Goal: Information Seeking & Learning: Learn about a topic

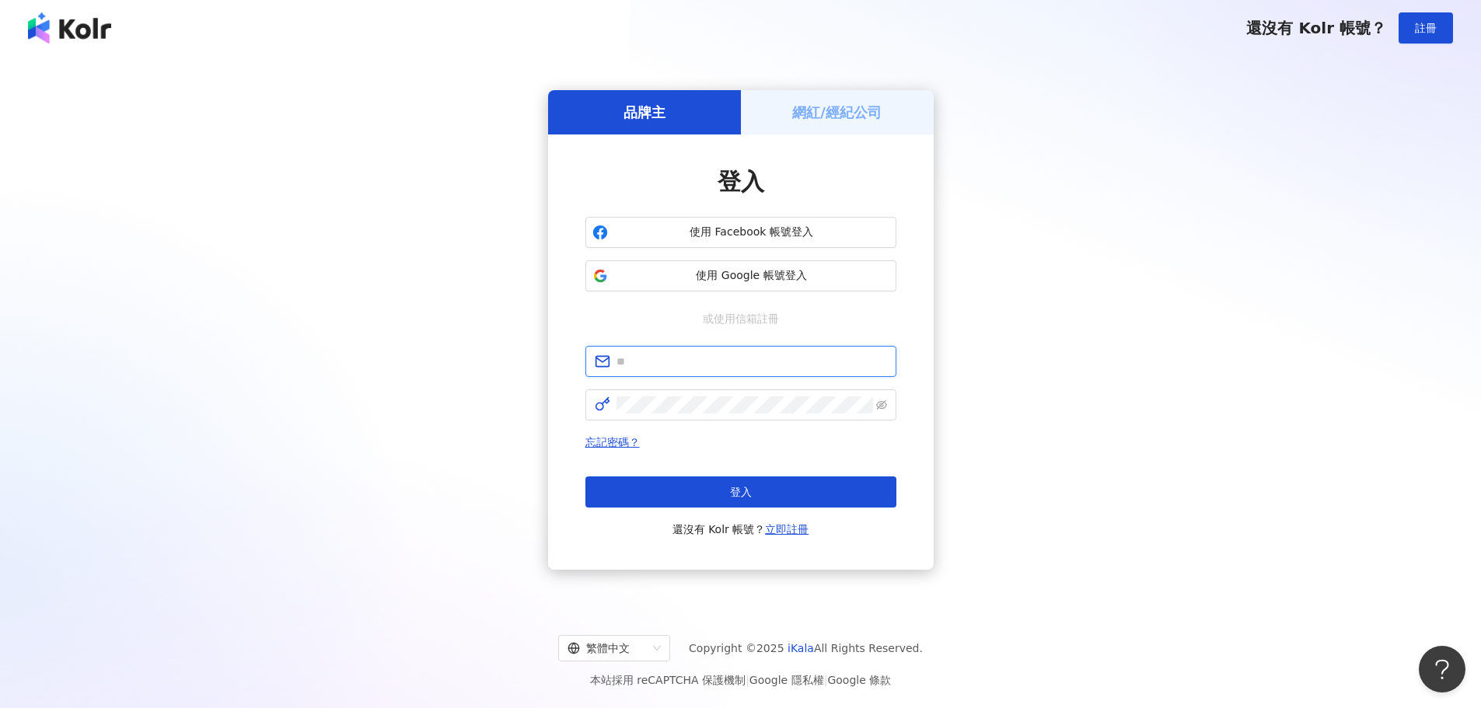
click at [756, 368] on input "text" at bounding box center [751, 361] width 271 height 17
type input "**********"
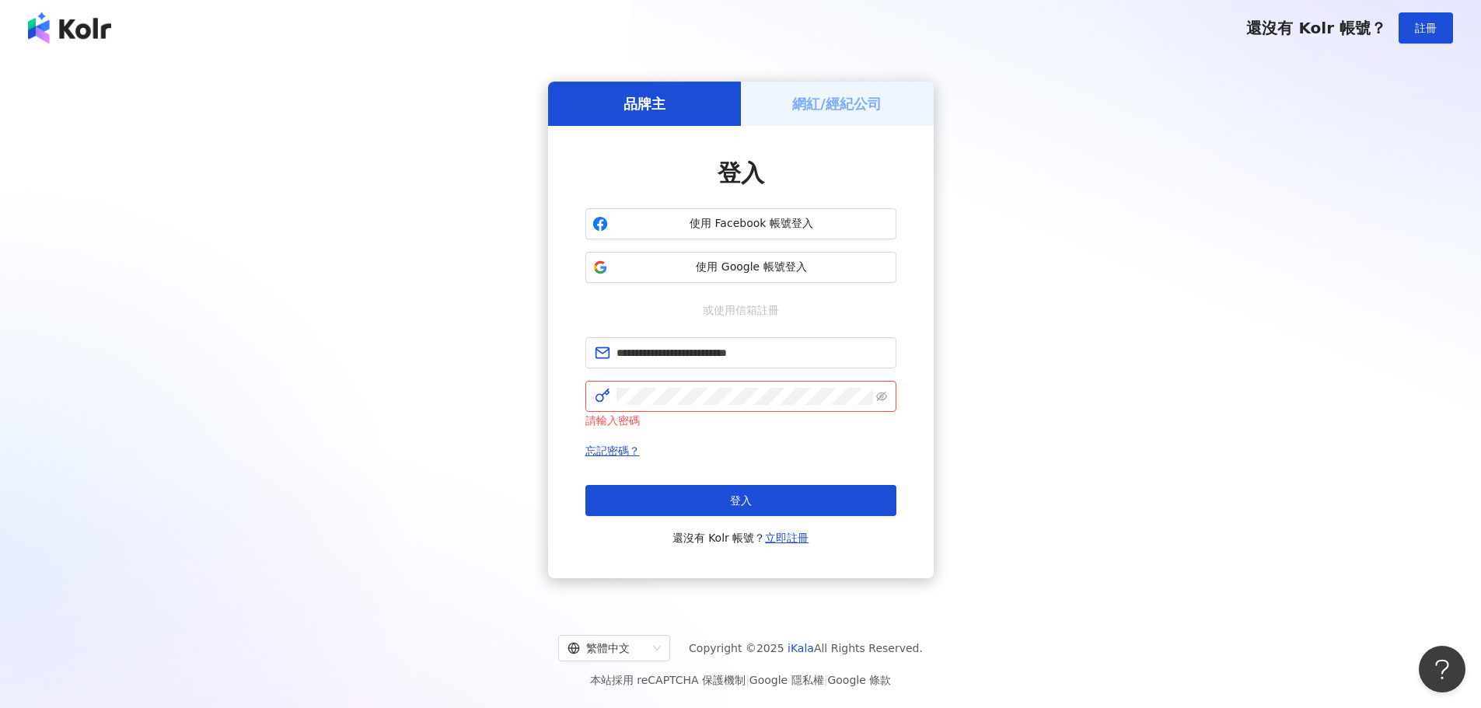
click at [347, 351] on div "**********" at bounding box center [741, 329] width 1444 height 523
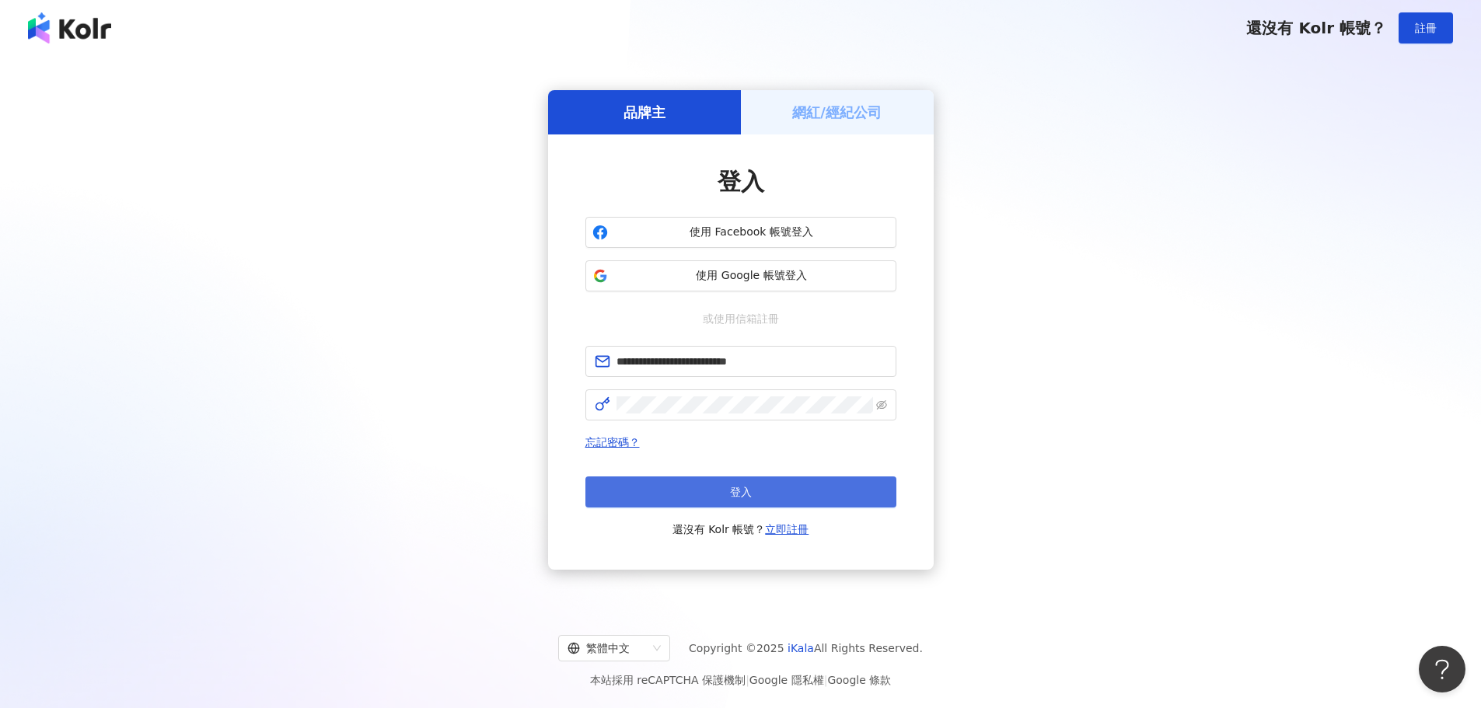
click at [752, 505] on button "登入" at bounding box center [740, 492] width 311 height 31
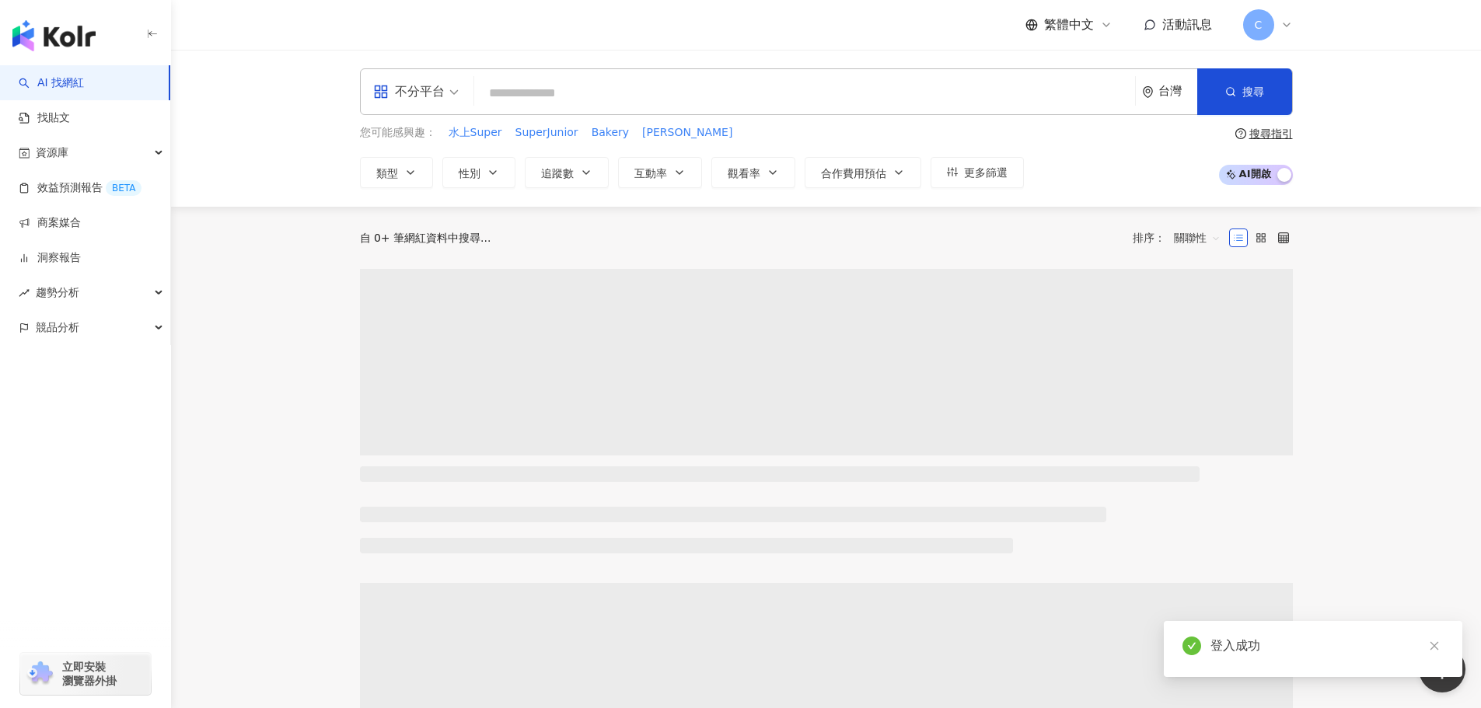
click at [573, 84] on input "search" at bounding box center [804, 94] width 648 height 30
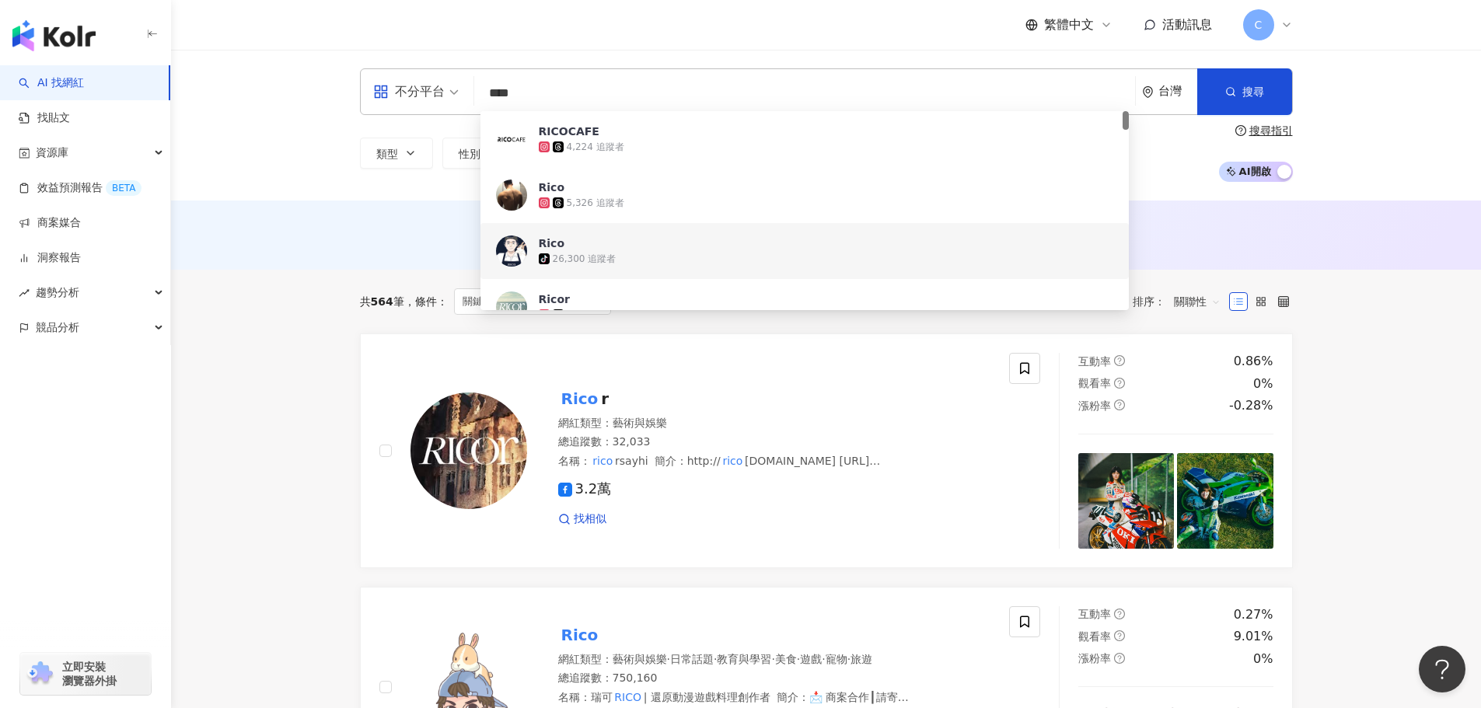
type input "****"
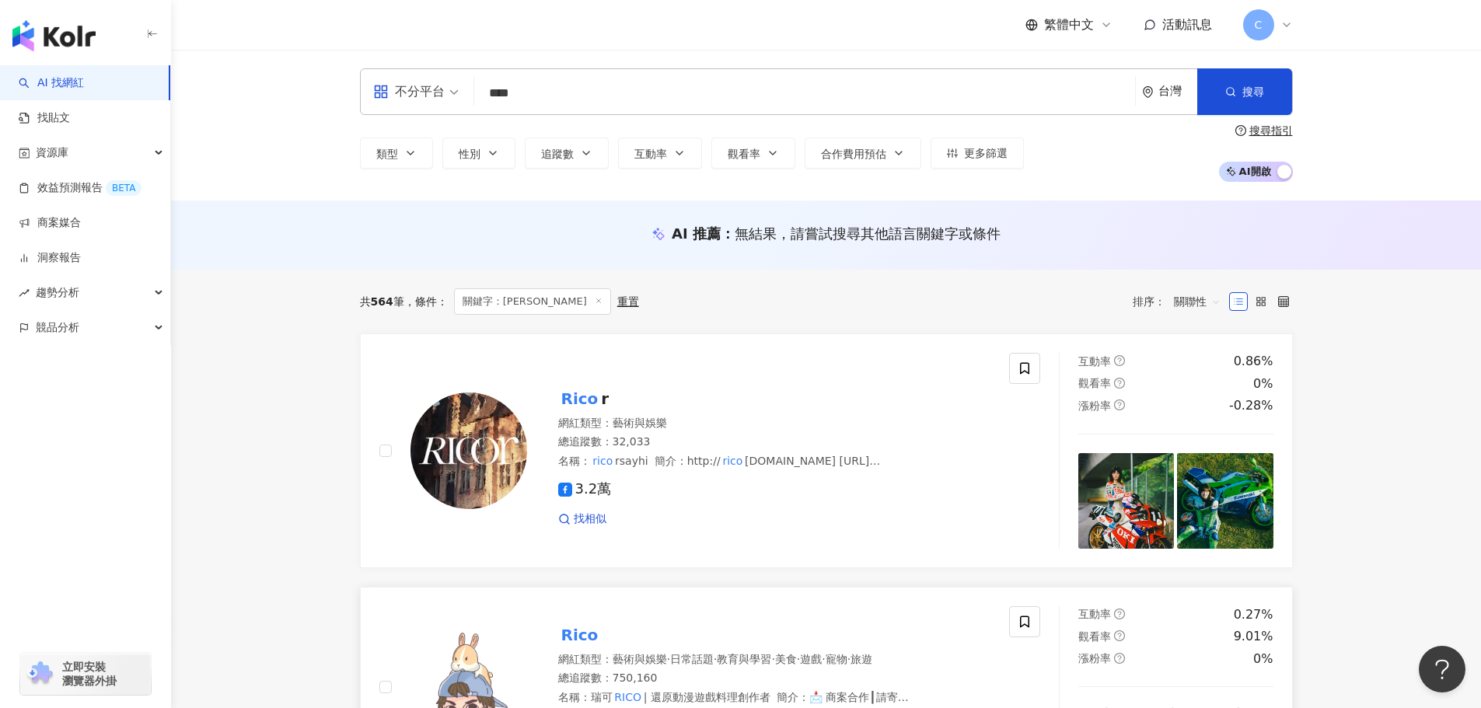
scroll to position [130, 0]
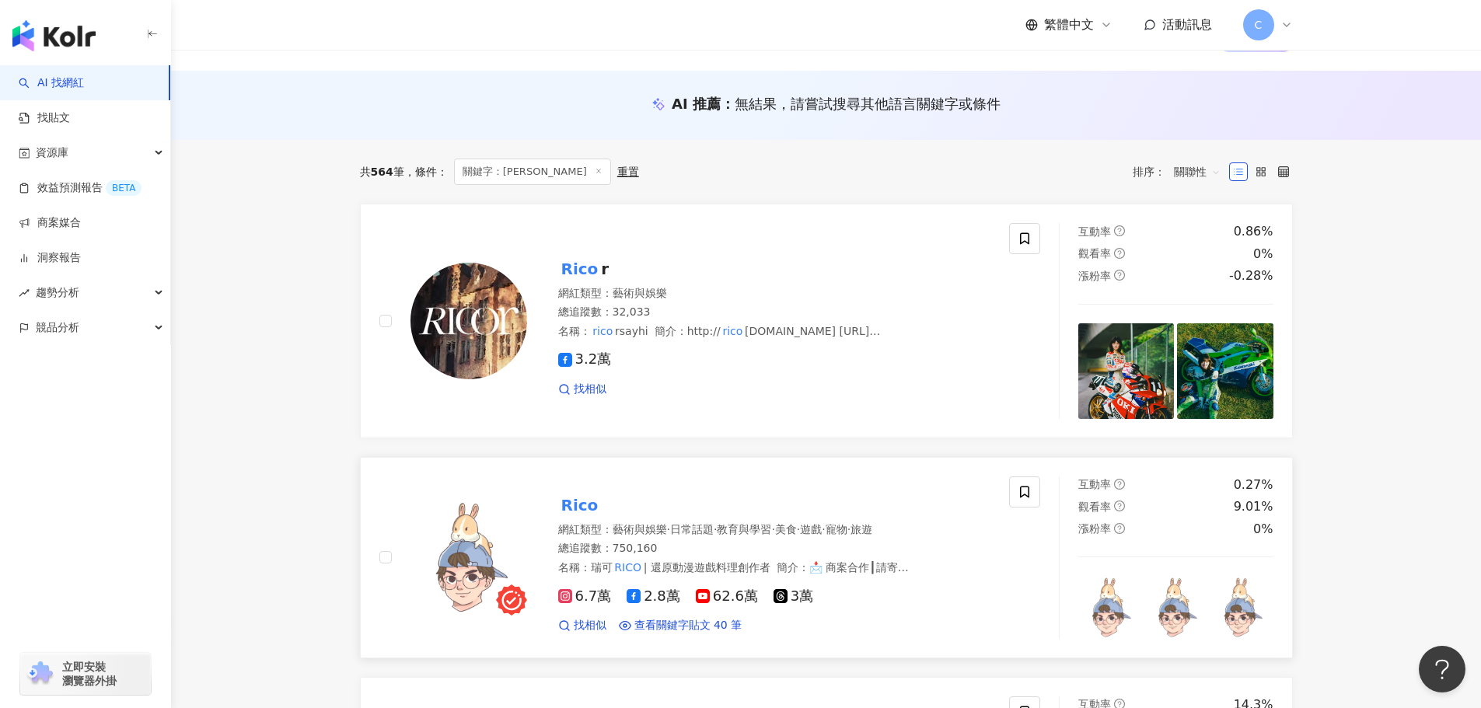
click at [576, 505] on mark "Rico" at bounding box center [580, 505] width 44 height 25
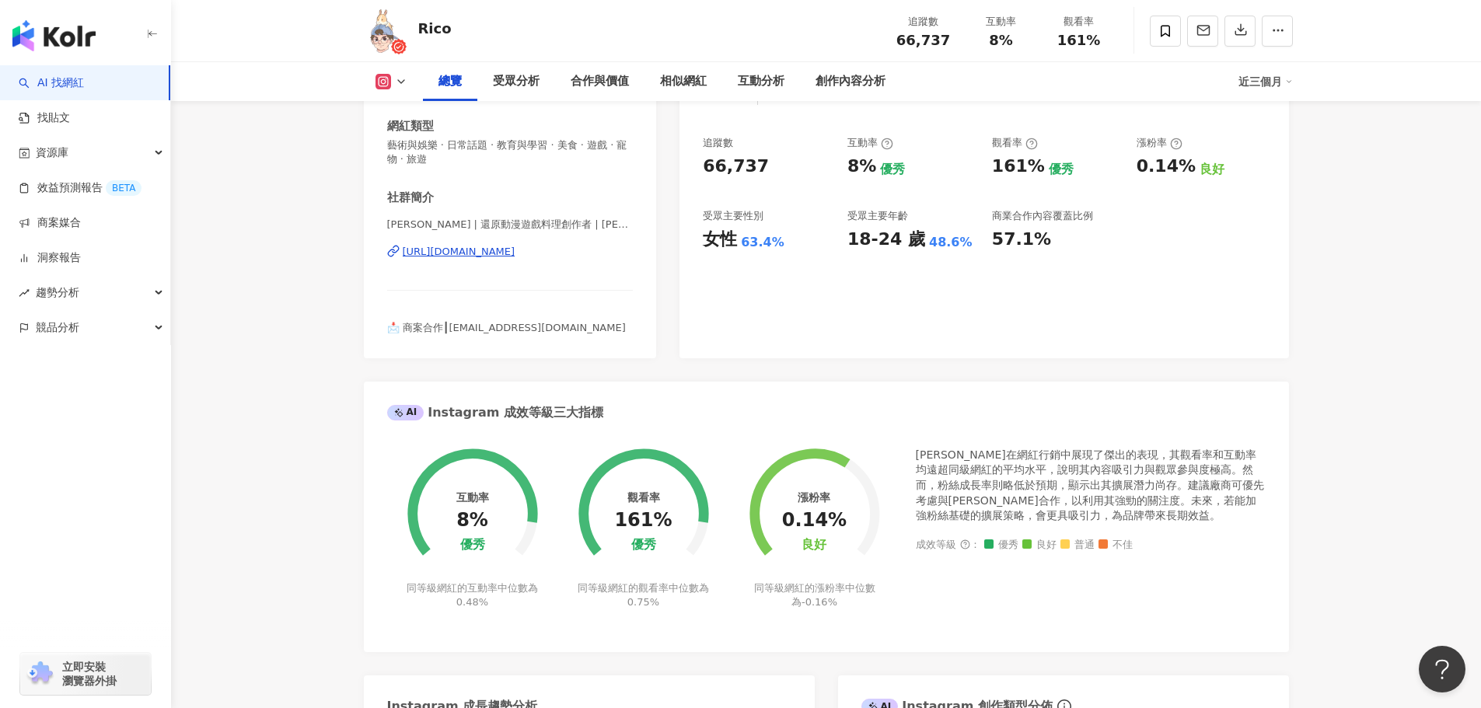
scroll to position [389, 0]
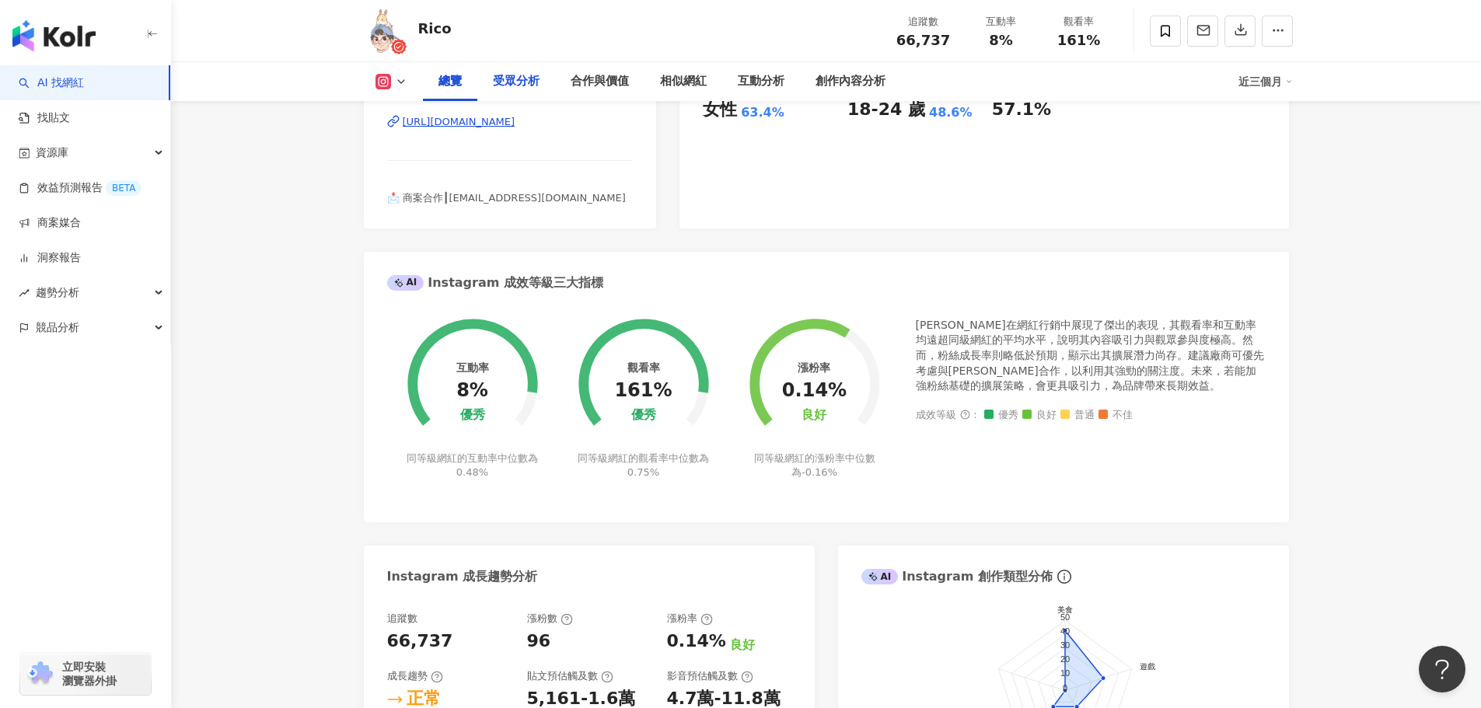
click at [527, 75] on div "受眾分析" at bounding box center [516, 81] width 47 height 19
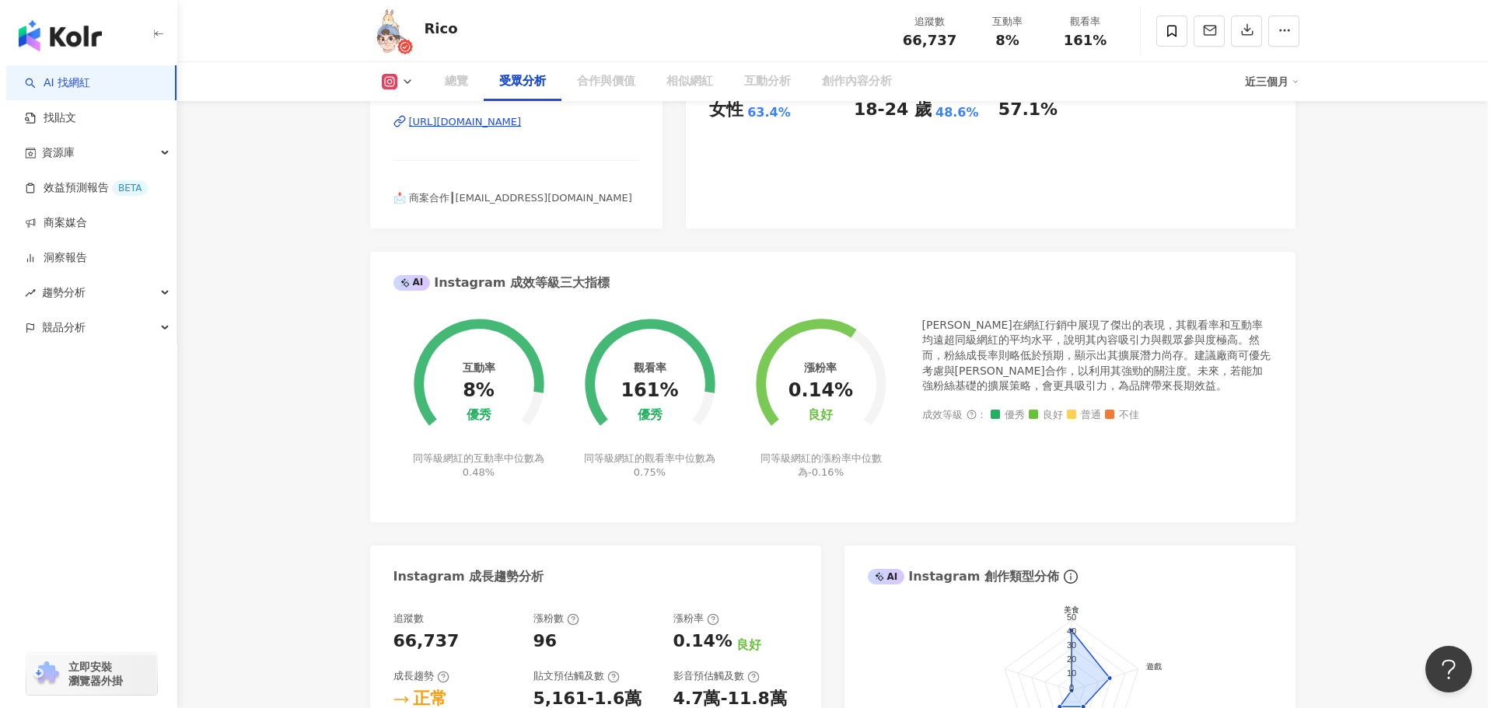
scroll to position [1300, 0]
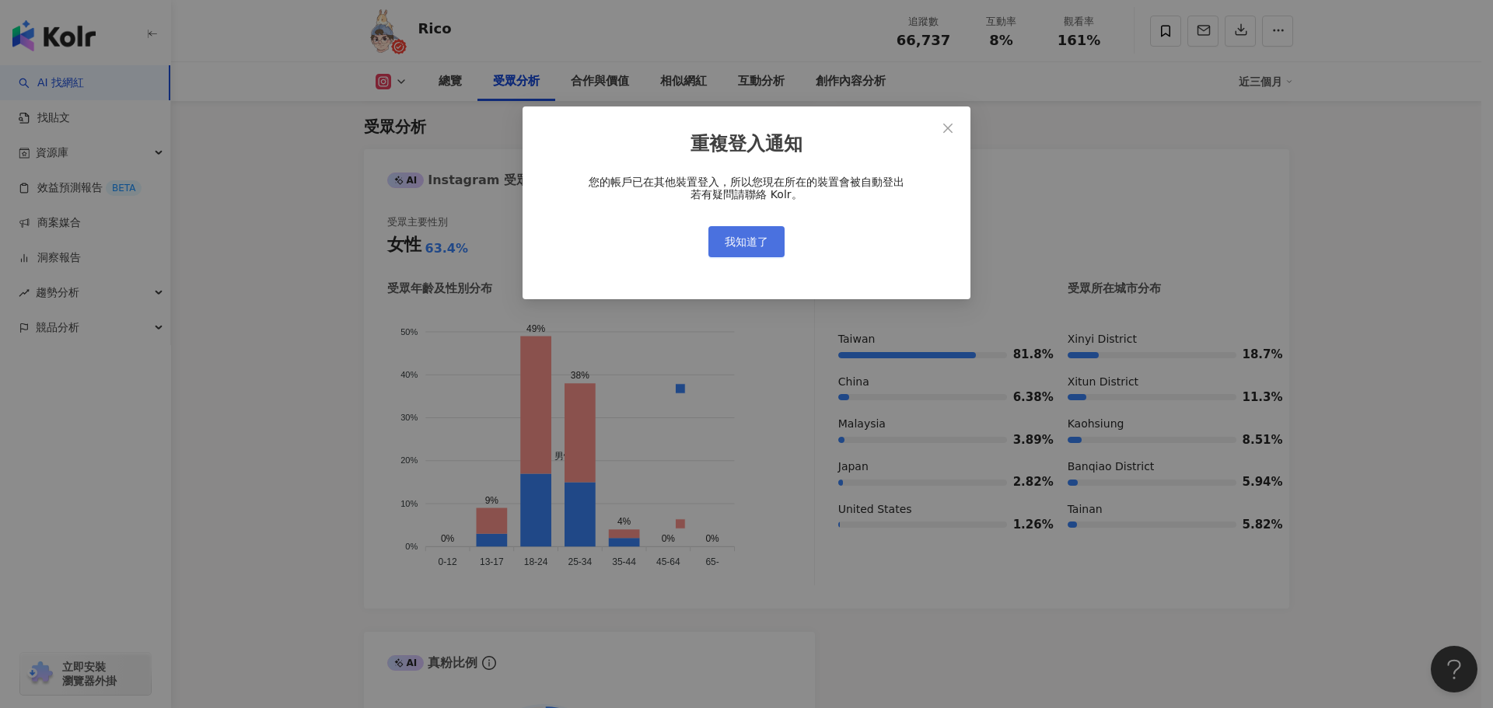
click at [753, 244] on span "我知道了" at bounding box center [747, 242] width 44 height 12
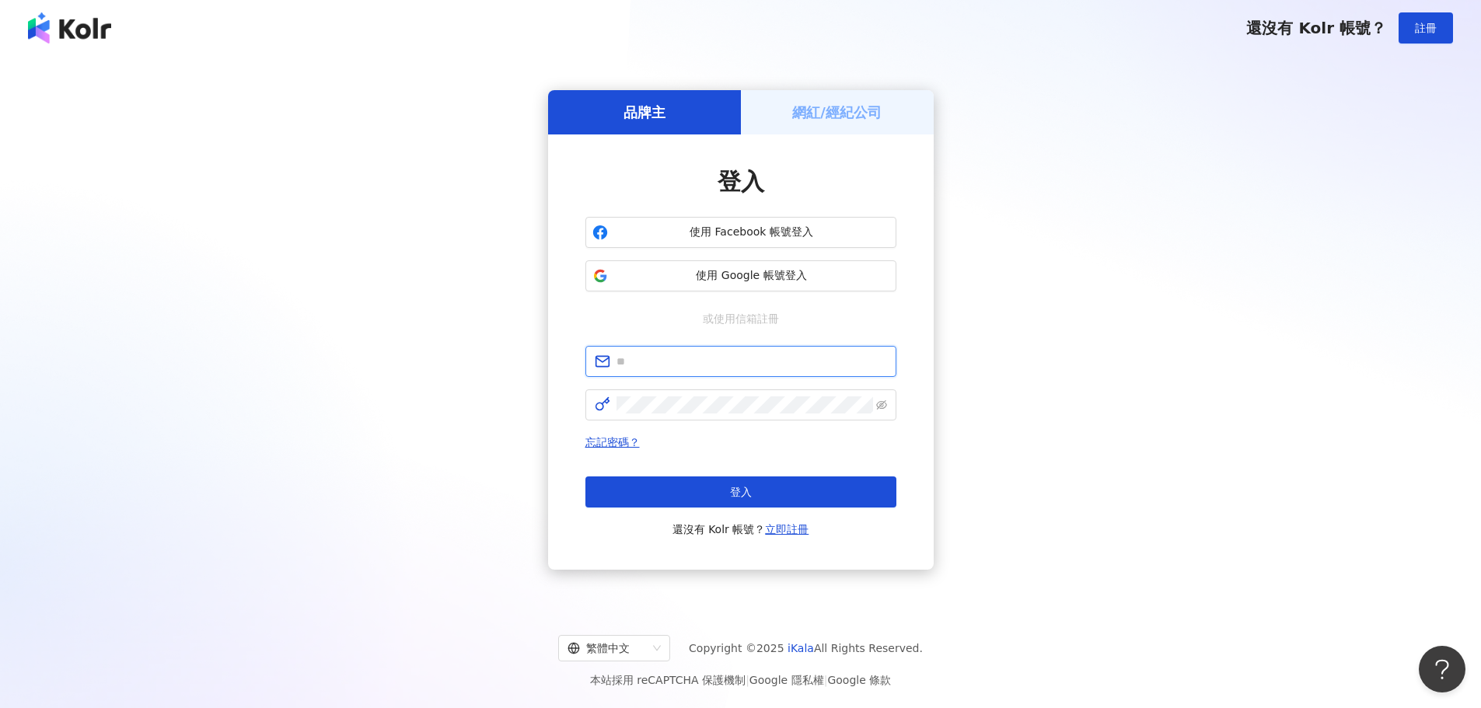
click at [700, 368] on input "text" at bounding box center [751, 361] width 271 height 17
type input "**********"
click at [745, 393] on span at bounding box center [740, 404] width 311 height 31
click at [749, 489] on span "登入" at bounding box center [741, 492] width 22 height 12
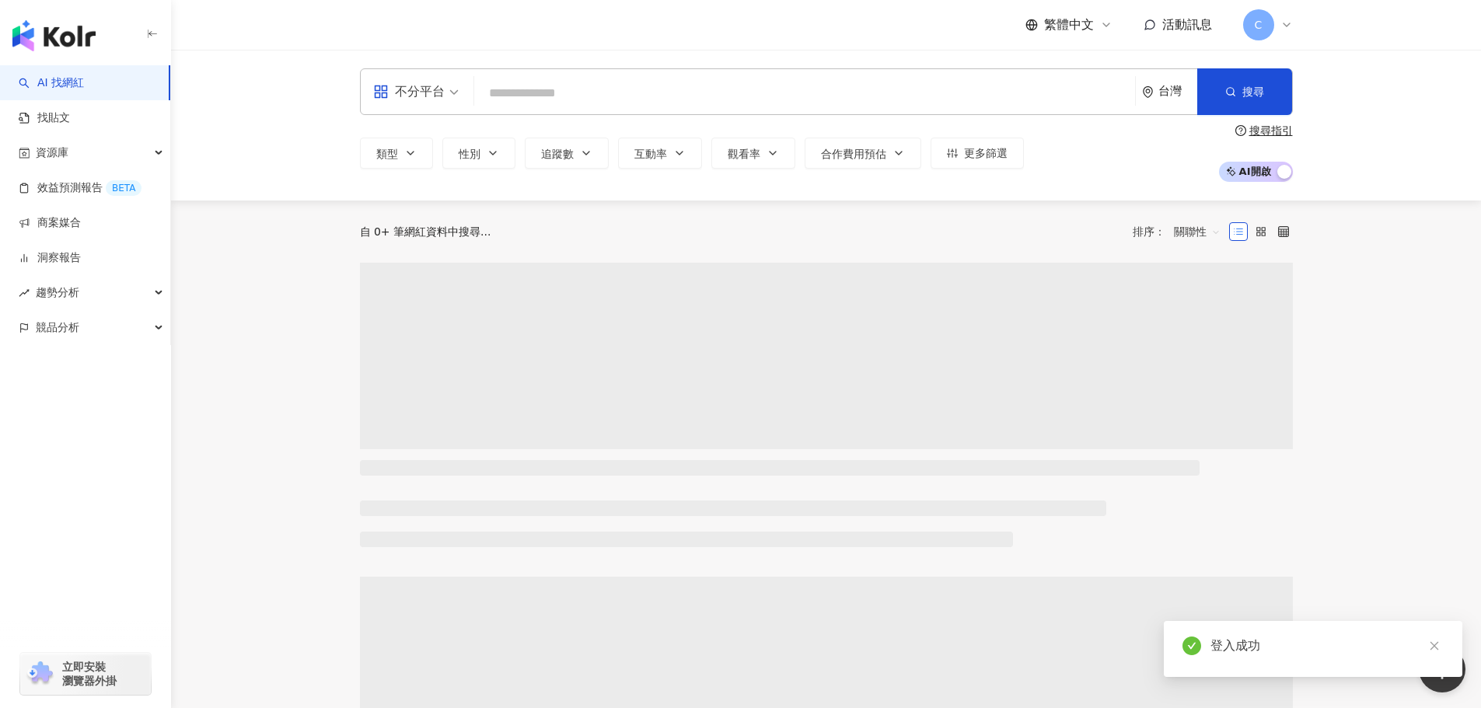
click at [689, 95] on input "search" at bounding box center [804, 94] width 648 height 30
type input "*"
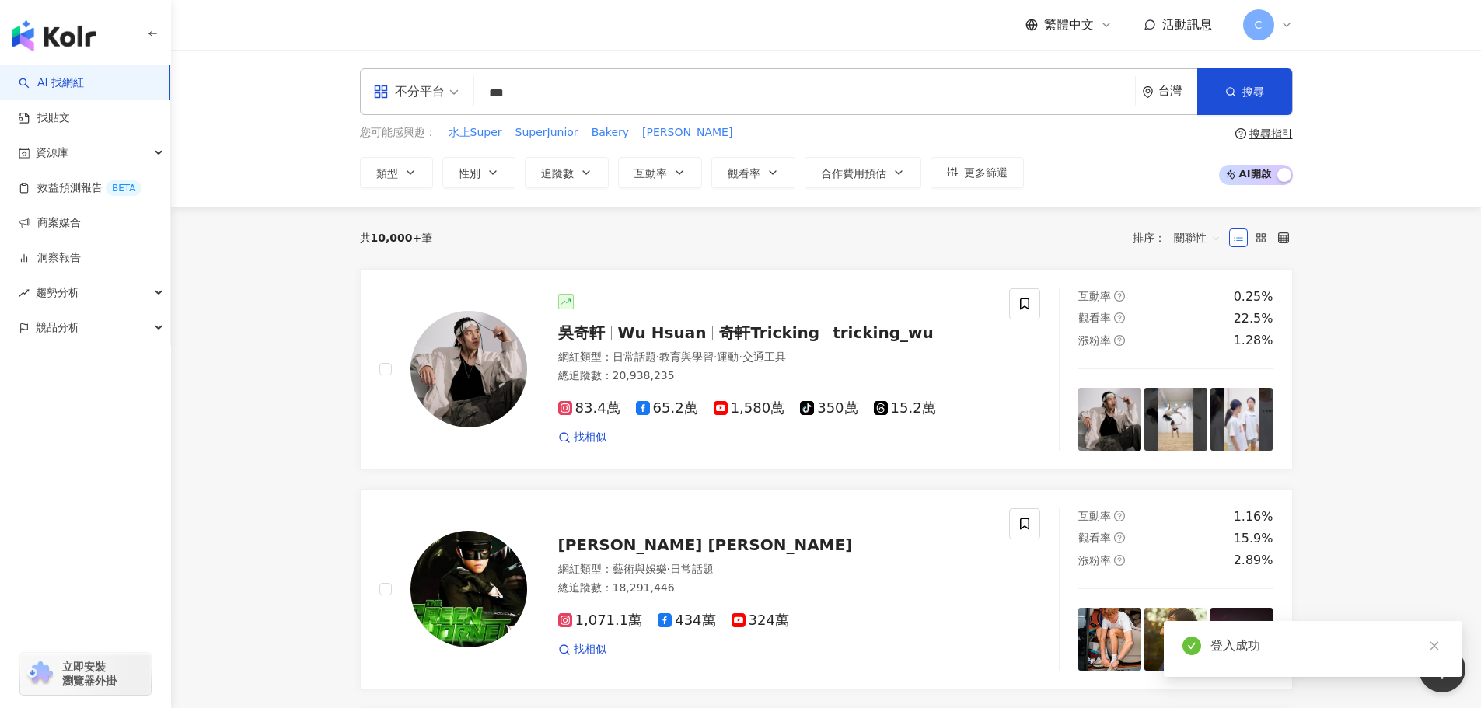
type input "***"
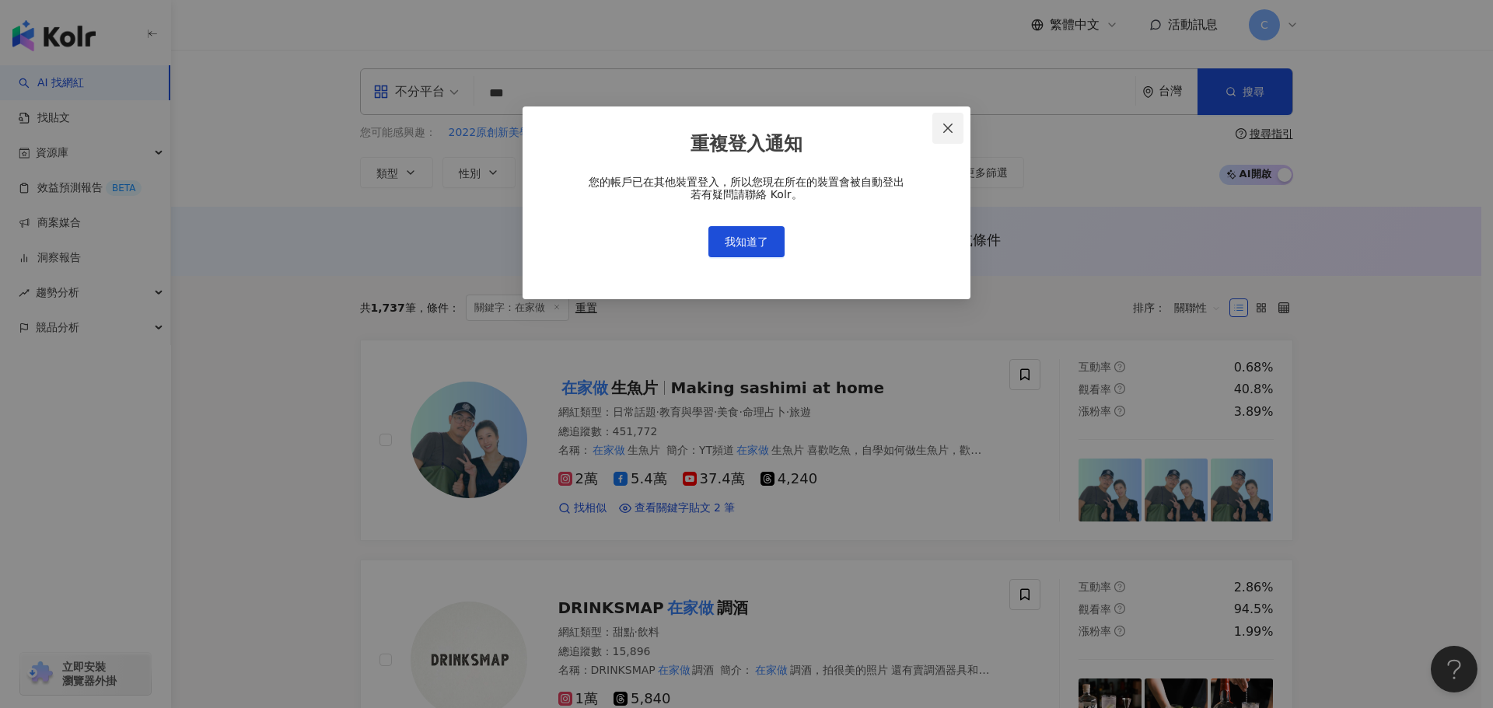
click at [955, 129] on span "Close" at bounding box center [947, 128] width 31 height 12
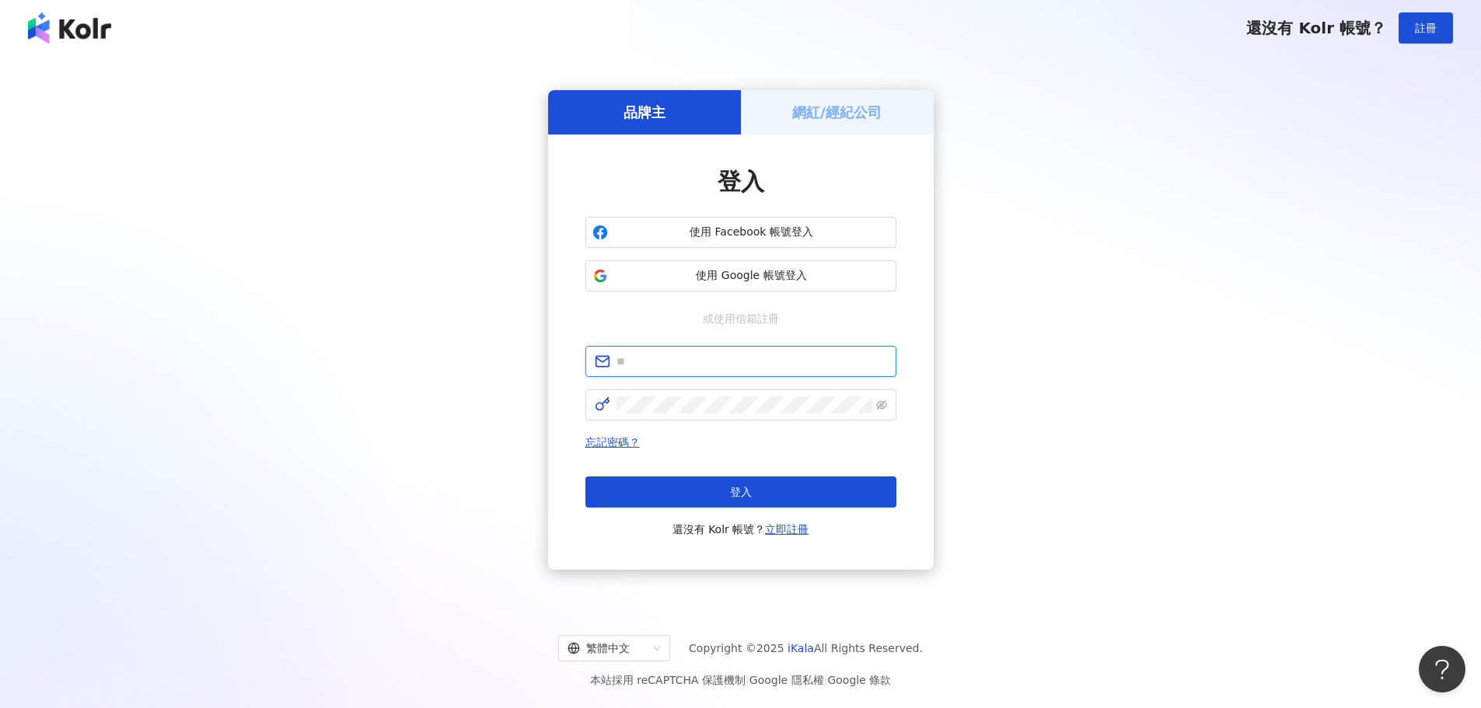
click at [789, 367] on input "text" at bounding box center [751, 361] width 271 height 17
type input "**********"
click at [787, 494] on button "登入" at bounding box center [740, 492] width 311 height 31
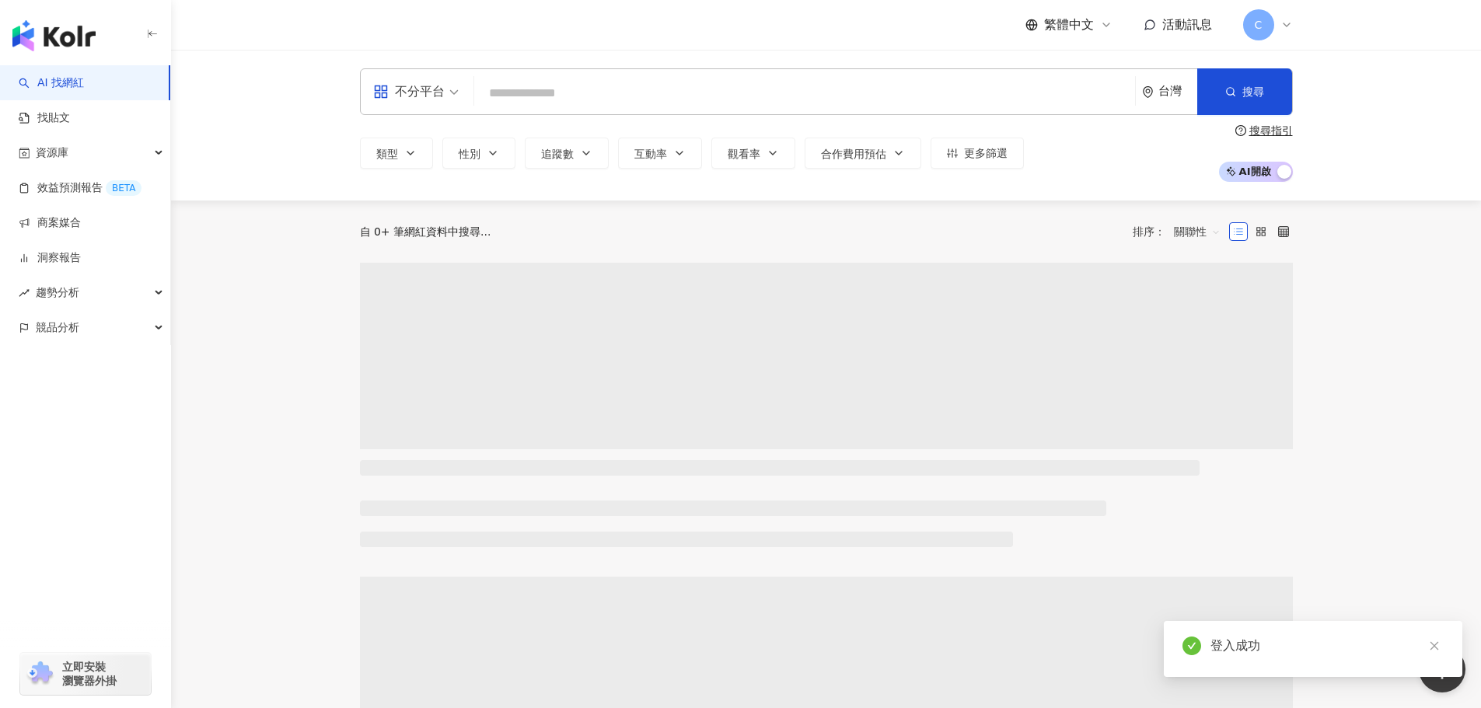
click at [648, 97] on input "search" at bounding box center [804, 94] width 648 height 30
type input "*"
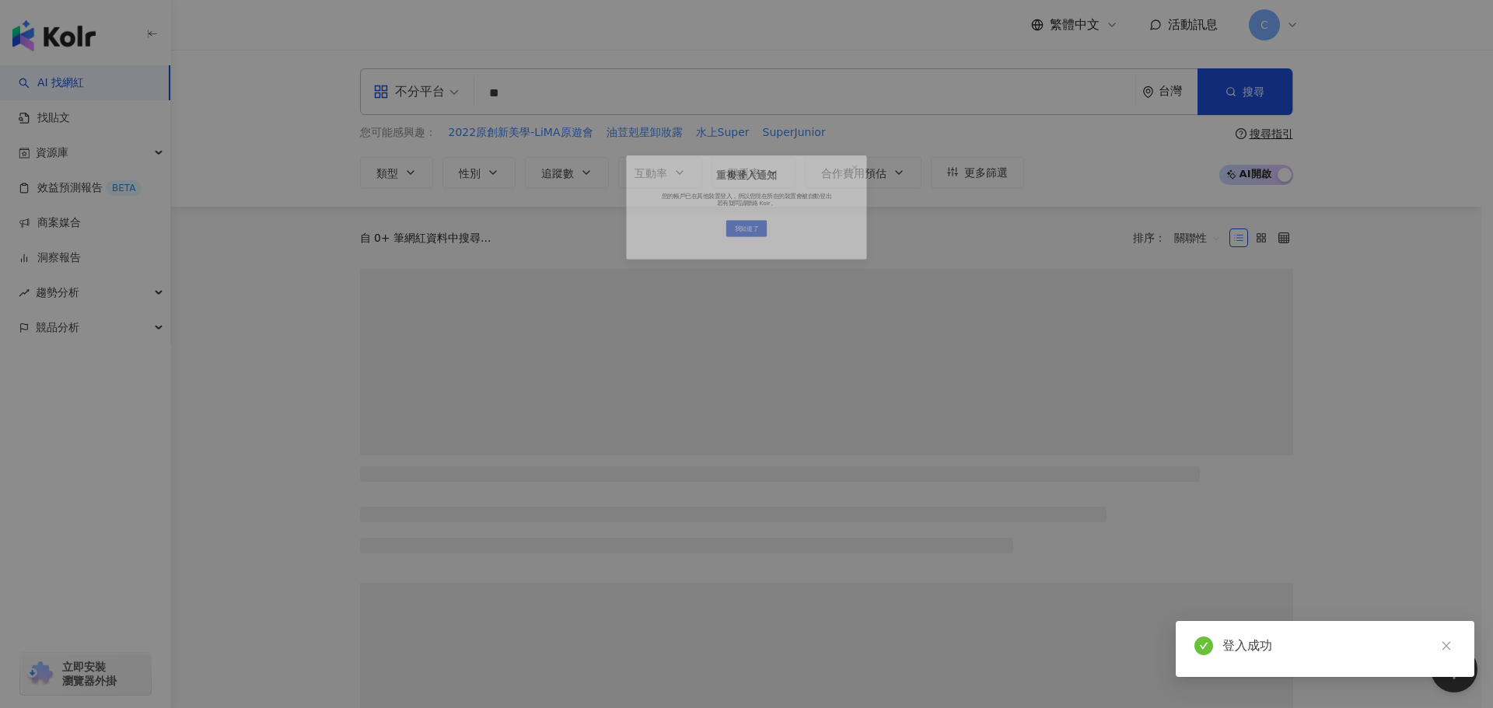
type input "*"
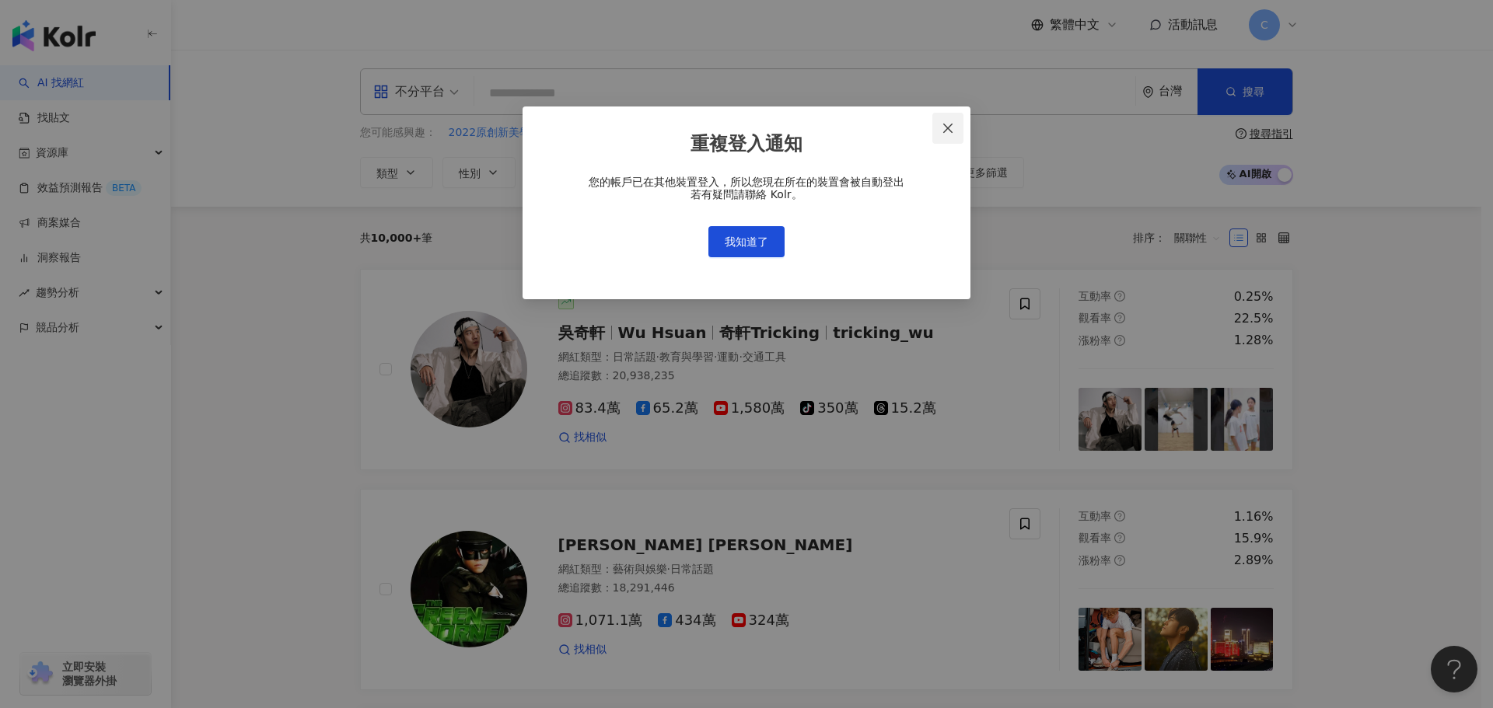
click at [935, 128] on span "Close" at bounding box center [947, 128] width 31 height 12
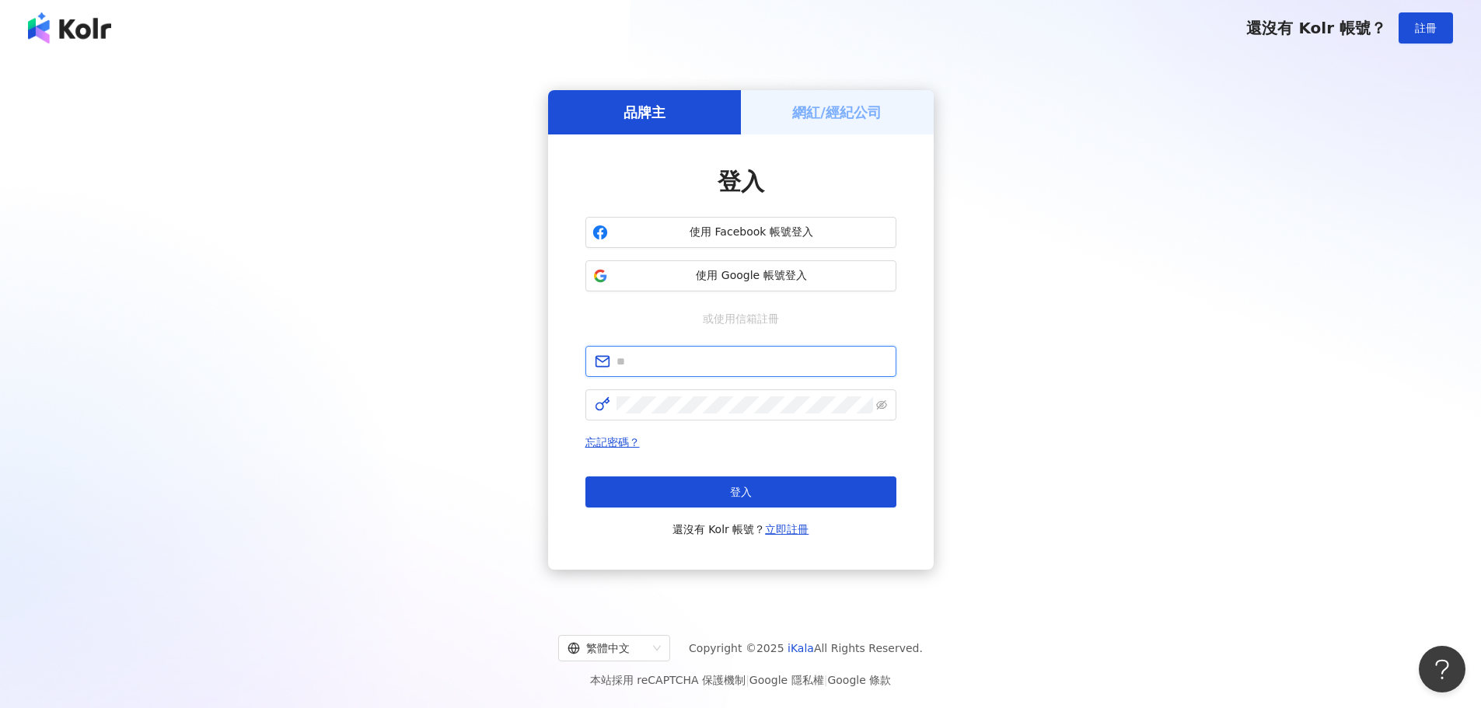
click at [749, 363] on input "text" at bounding box center [751, 361] width 271 height 17
type input "**********"
click at [774, 498] on button "登入" at bounding box center [740, 492] width 311 height 31
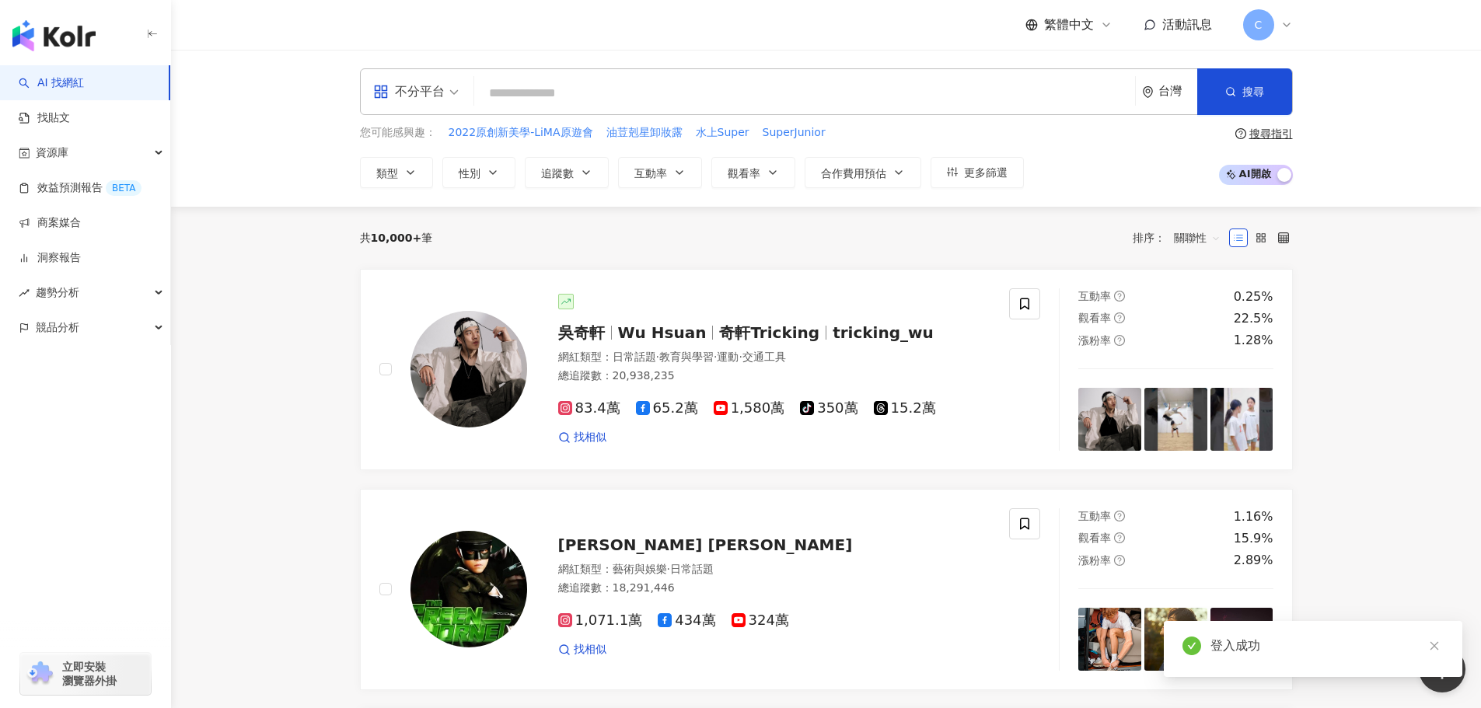
click at [666, 98] on input "search" at bounding box center [804, 94] width 648 height 30
type input "*"
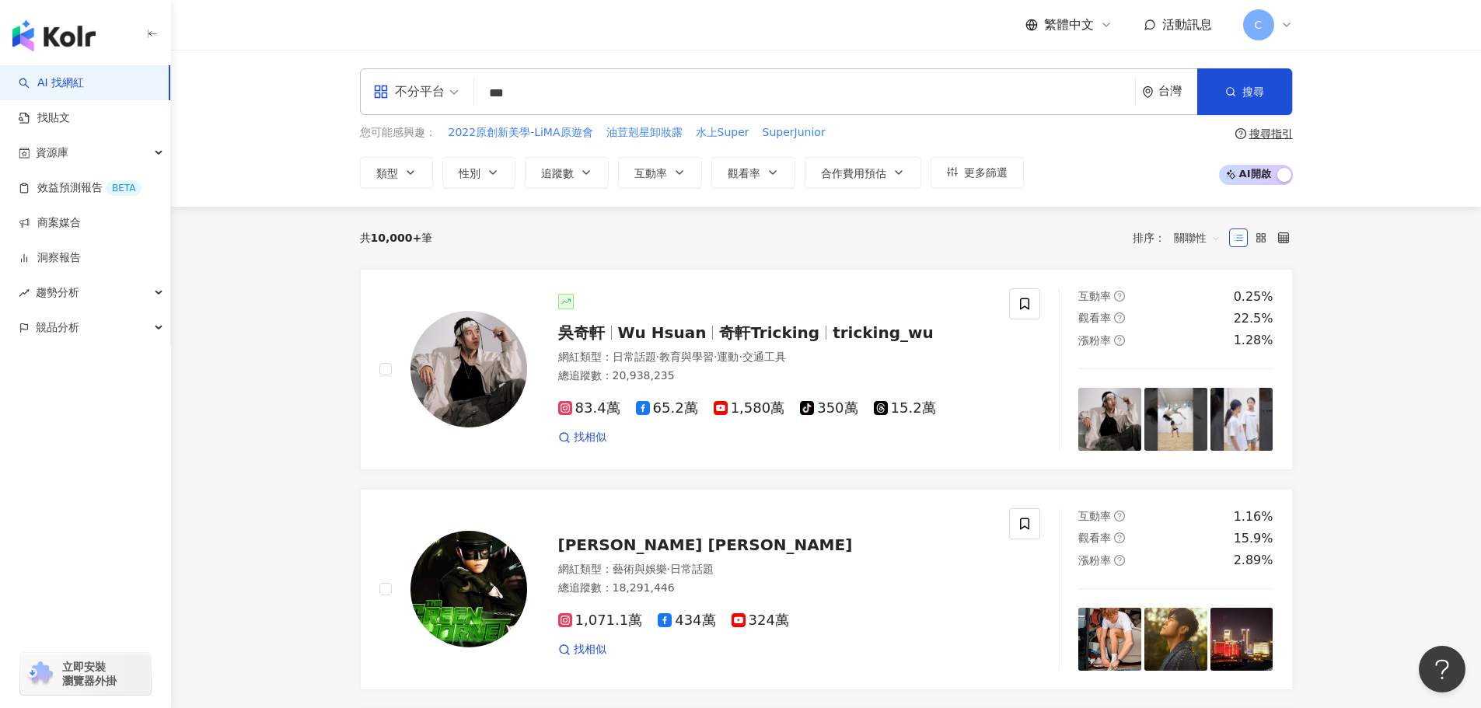
type input "***"
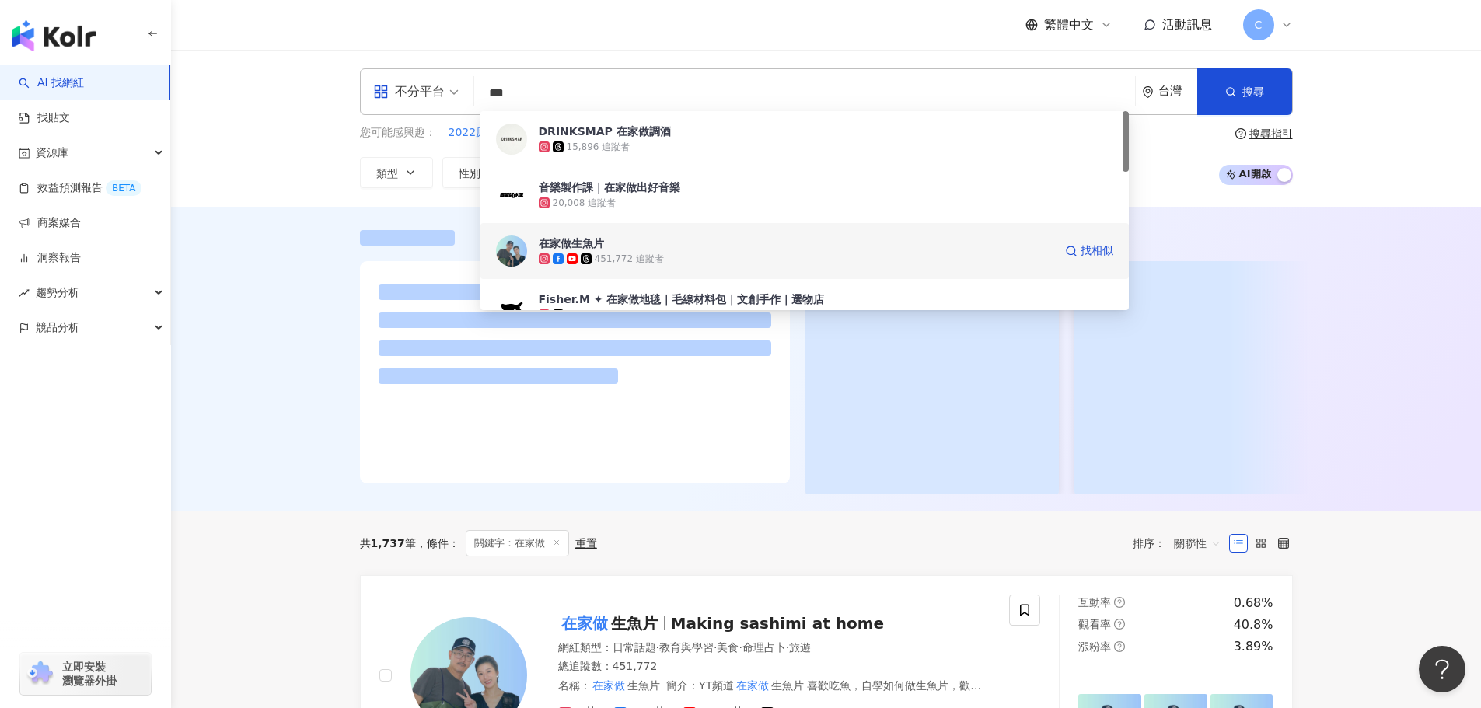
click at [657, 250] on span "在家做生魚片" at bounding box center [796, 244] width 515 height 16
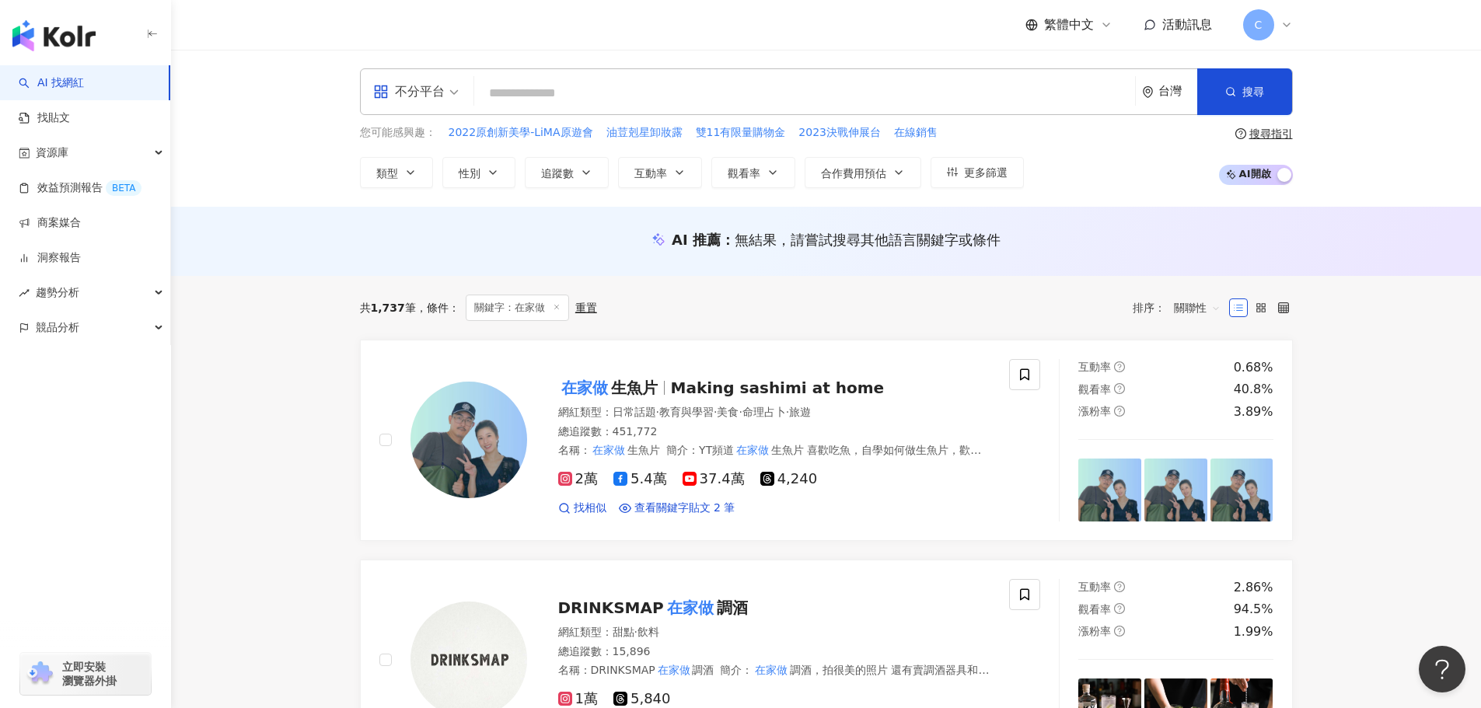
click at [620, 97] on input "search" at bounding box center [804, 94] width 648 height 30
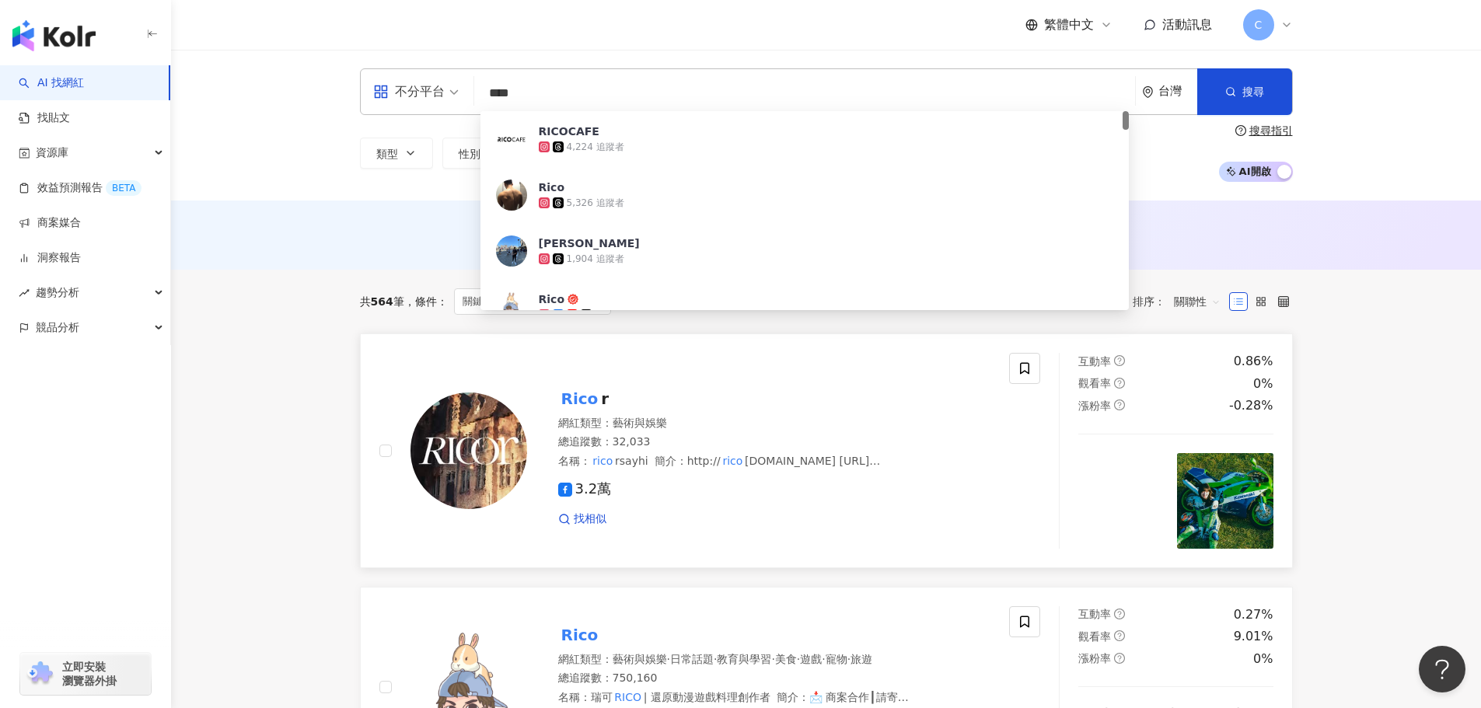
scroll to position [130, 0]
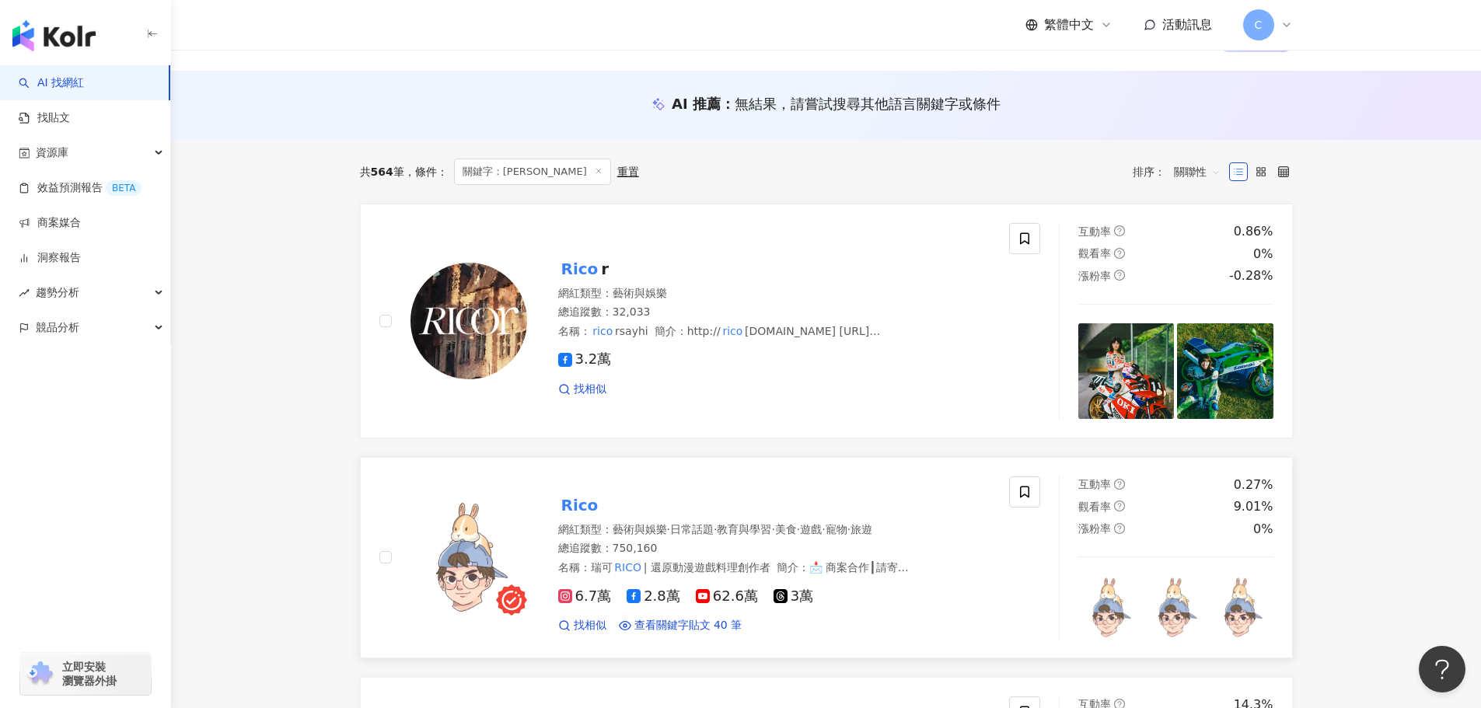
click at [574, 505] on mark "Rico" at bounding box center [580, 505] width 44 height 25
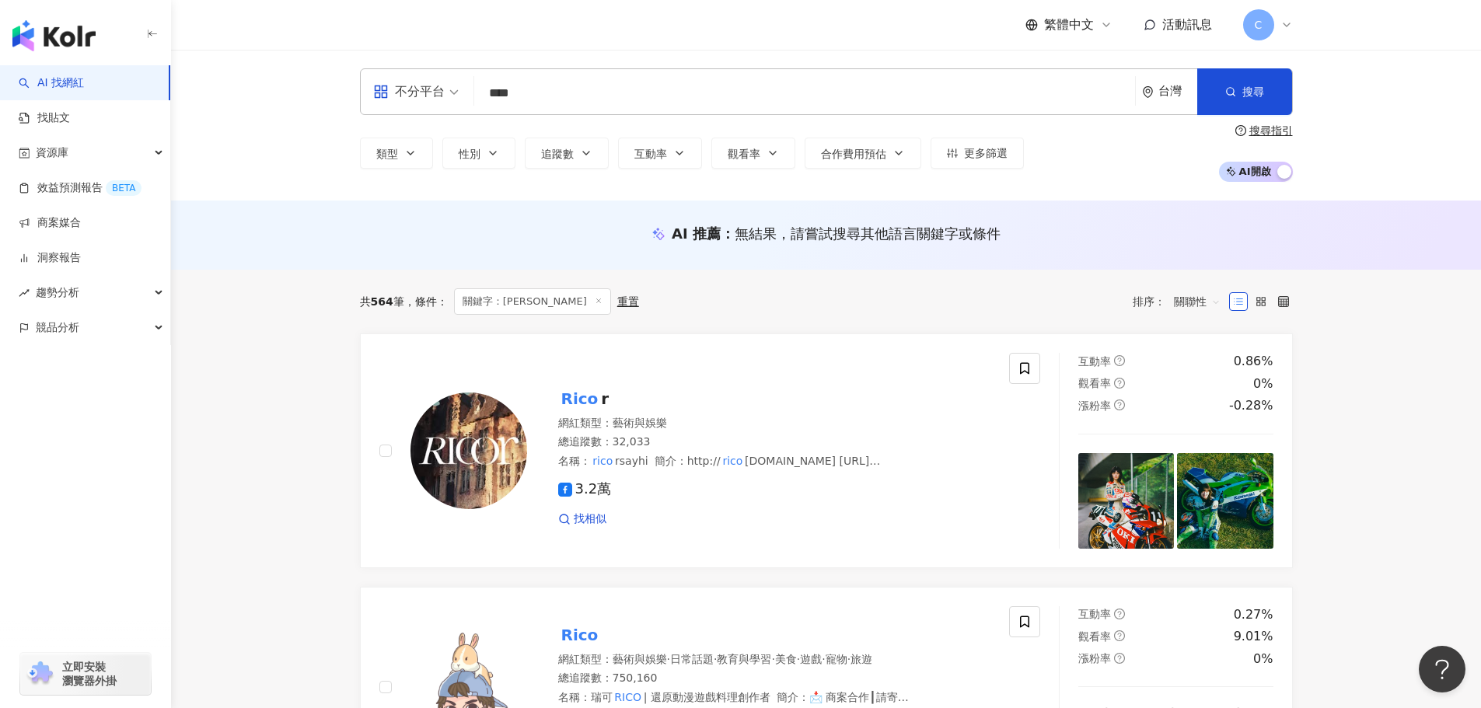
click at [729, 93] on input "****" at bounding box center [804, 94] width 648 height 30
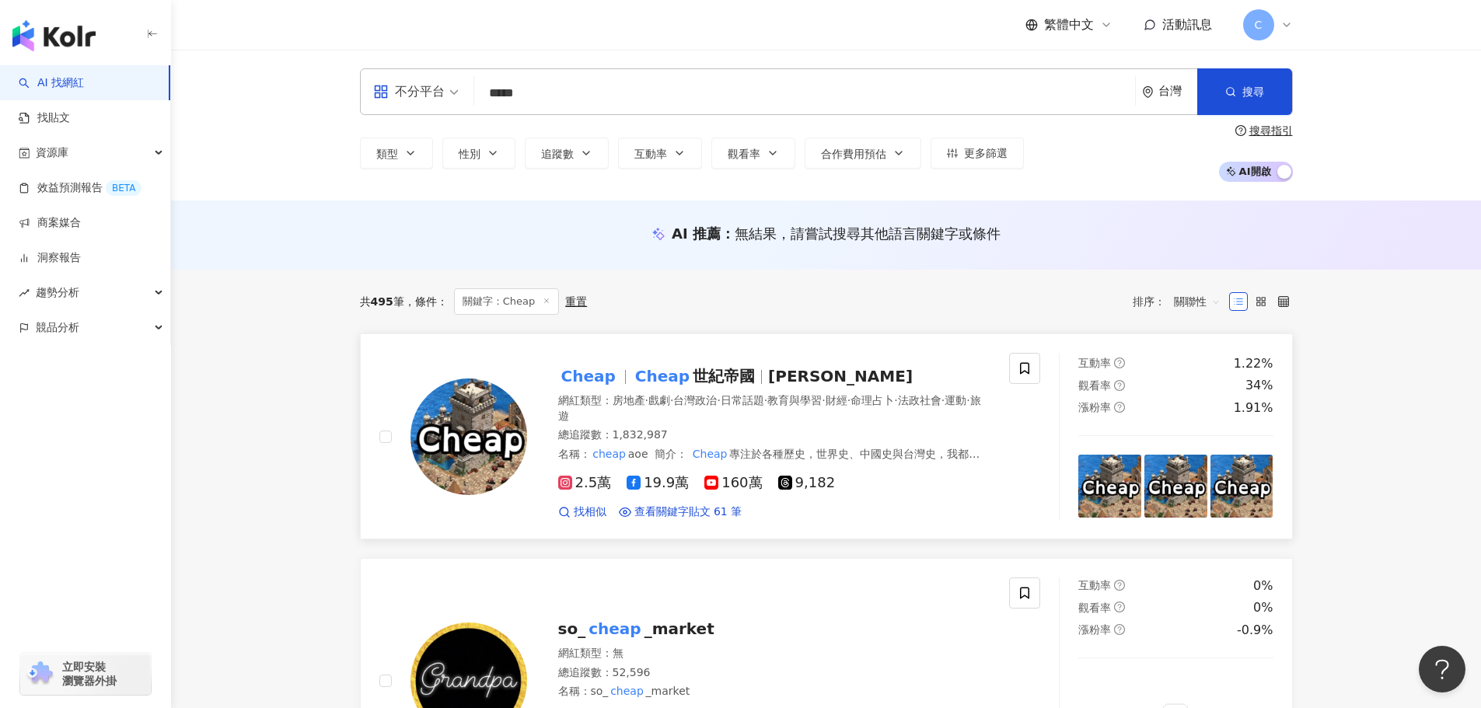
click at [672, 375] on mark "Cheap" at bounding box center [662, 376] width 61 height 25
click at [550, 89] on input "*****" at bounding box center [804, 94] width 648 height 30
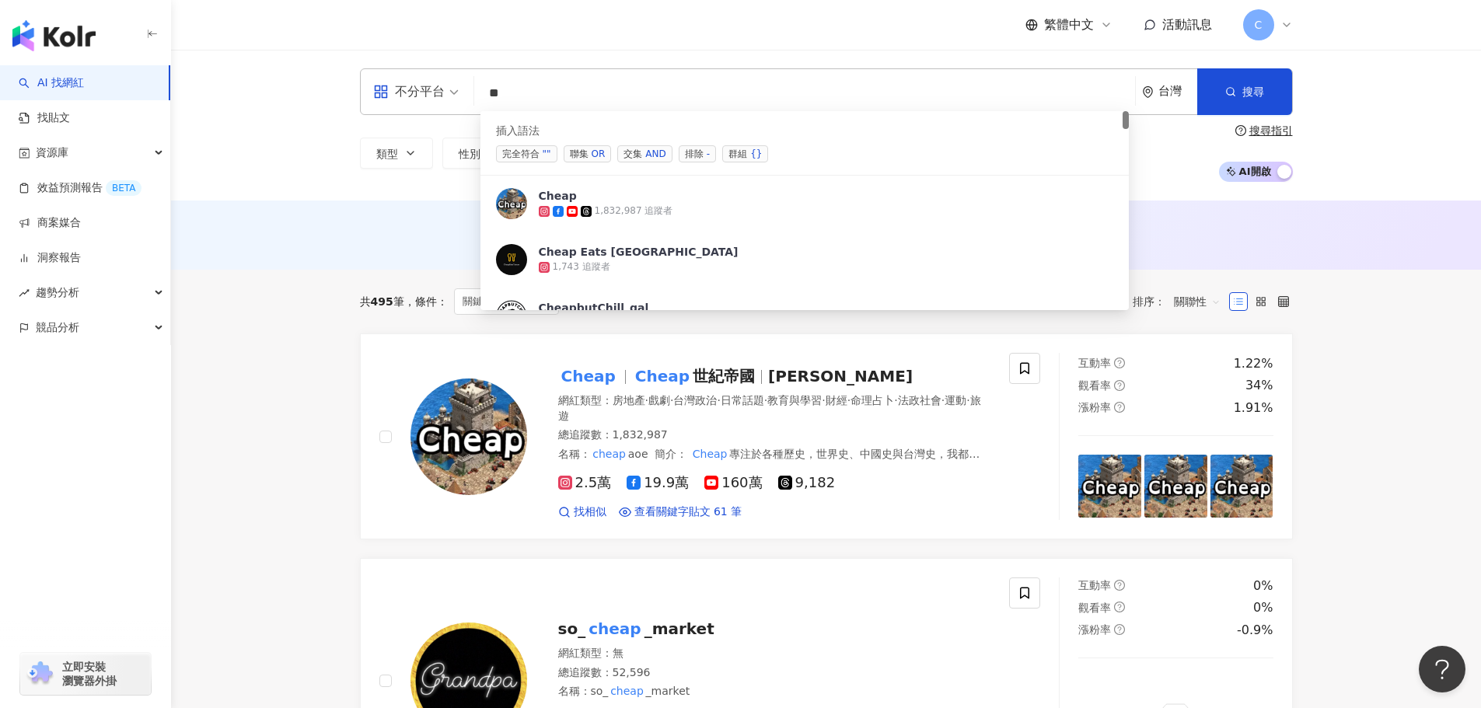
type input "*"
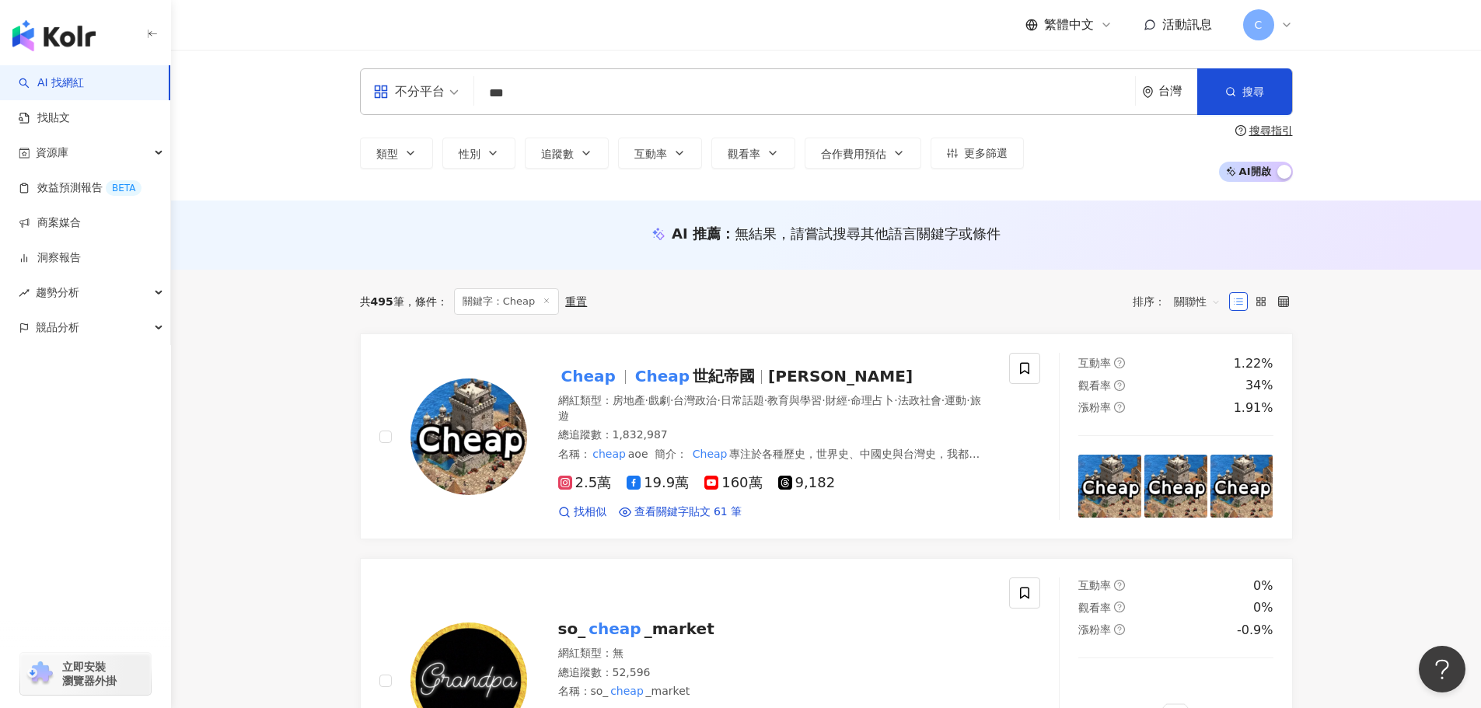
type input "*"
type input "**"
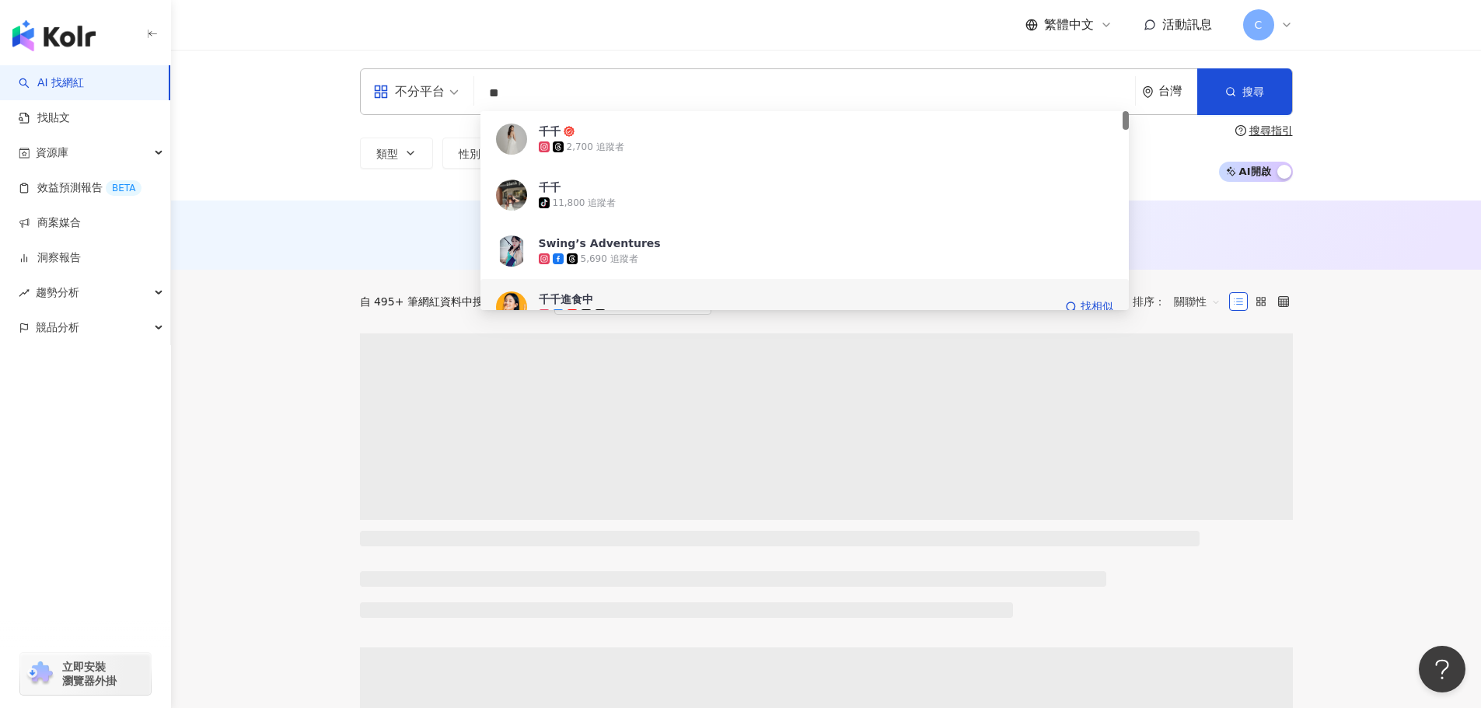
click at [566, 301] on div "千千進食中" at bounding box center [566, 300] width 54 height 16
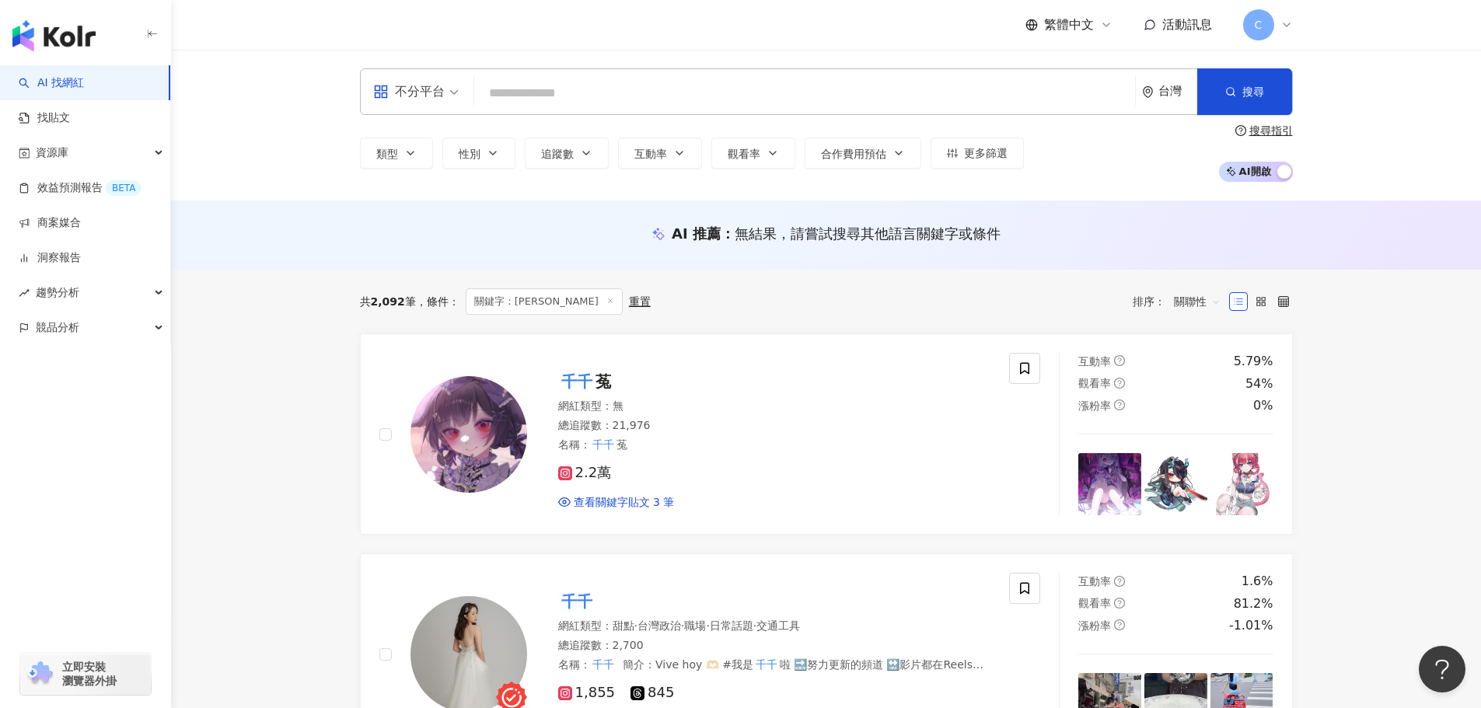
click at [547, 96] on input "search" at bounding box center [804, 94] width 648 height 30
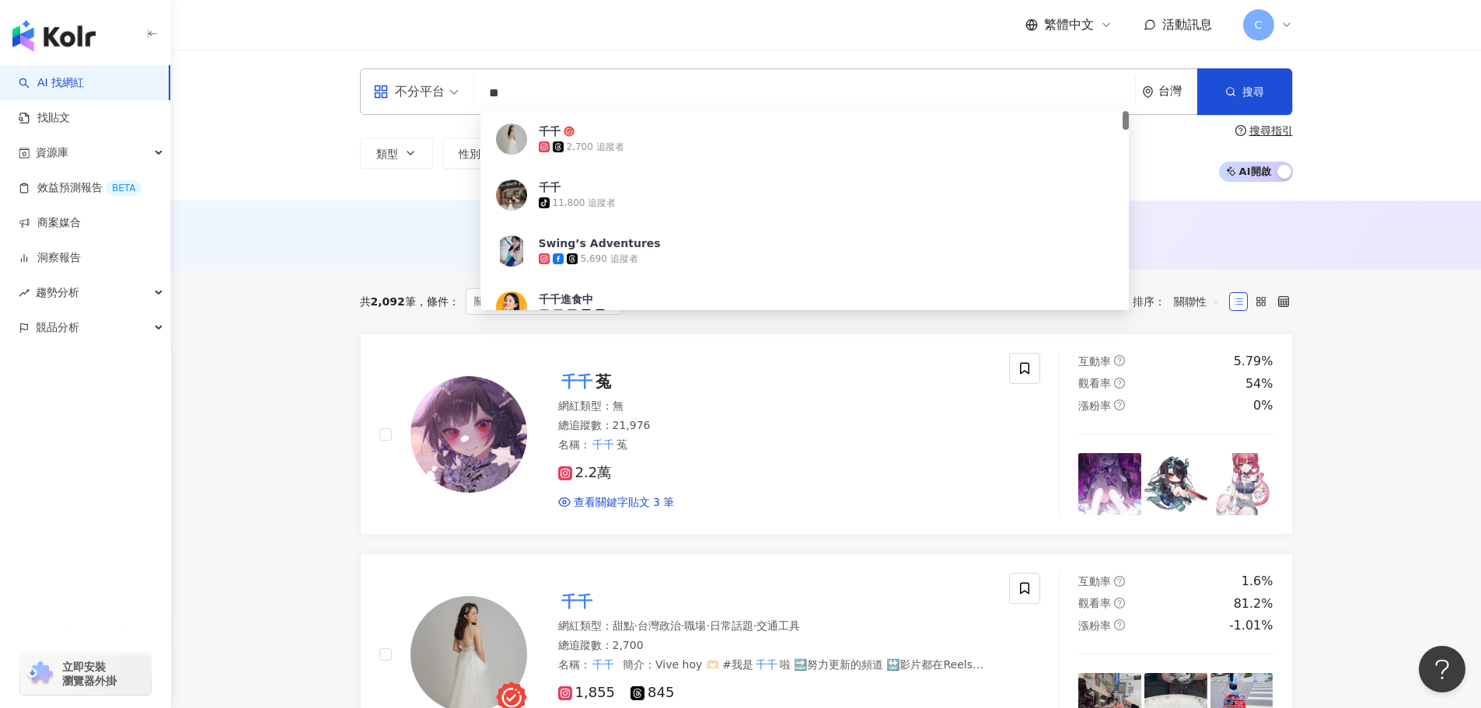
type input "**"
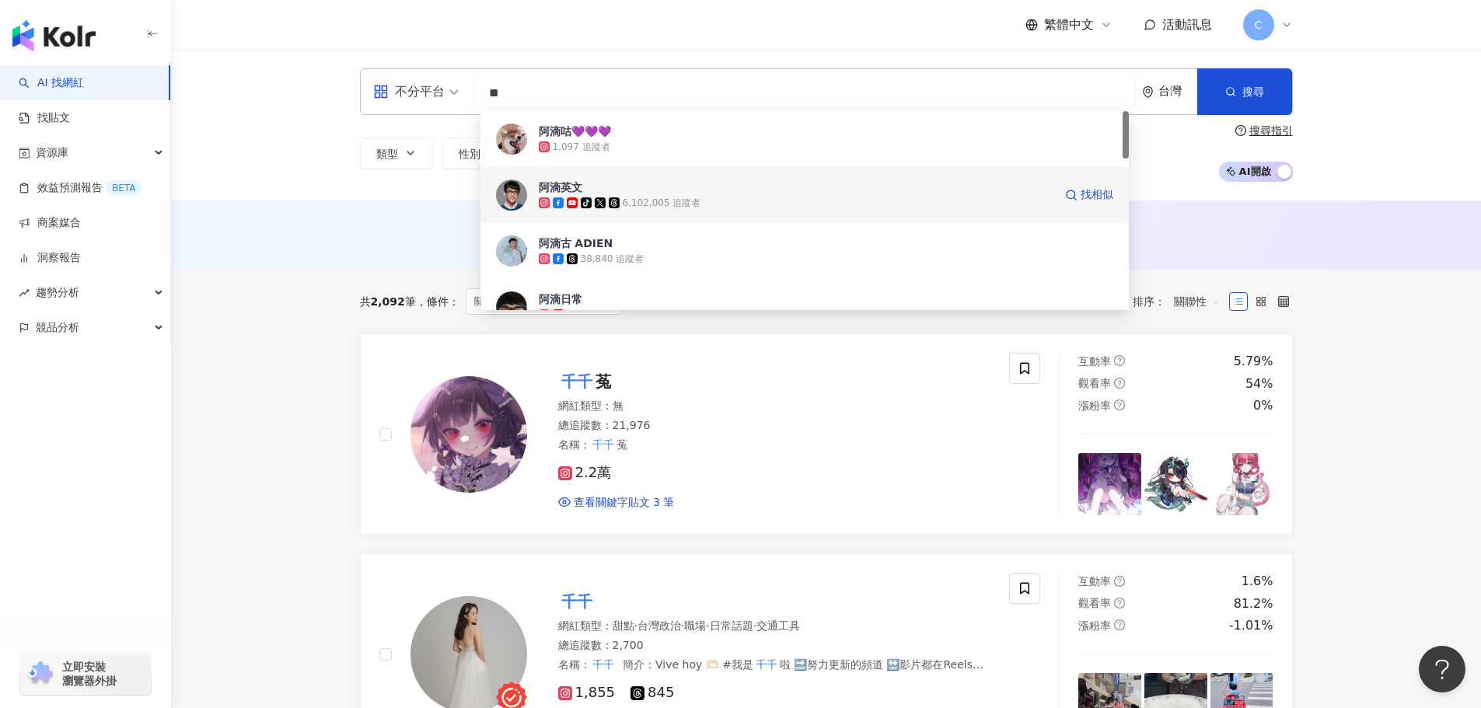
click at [724, 197] on div "tiktok-icon 6,102,005 追蹤者" at bounding box center [796, 203] width 515 height 16
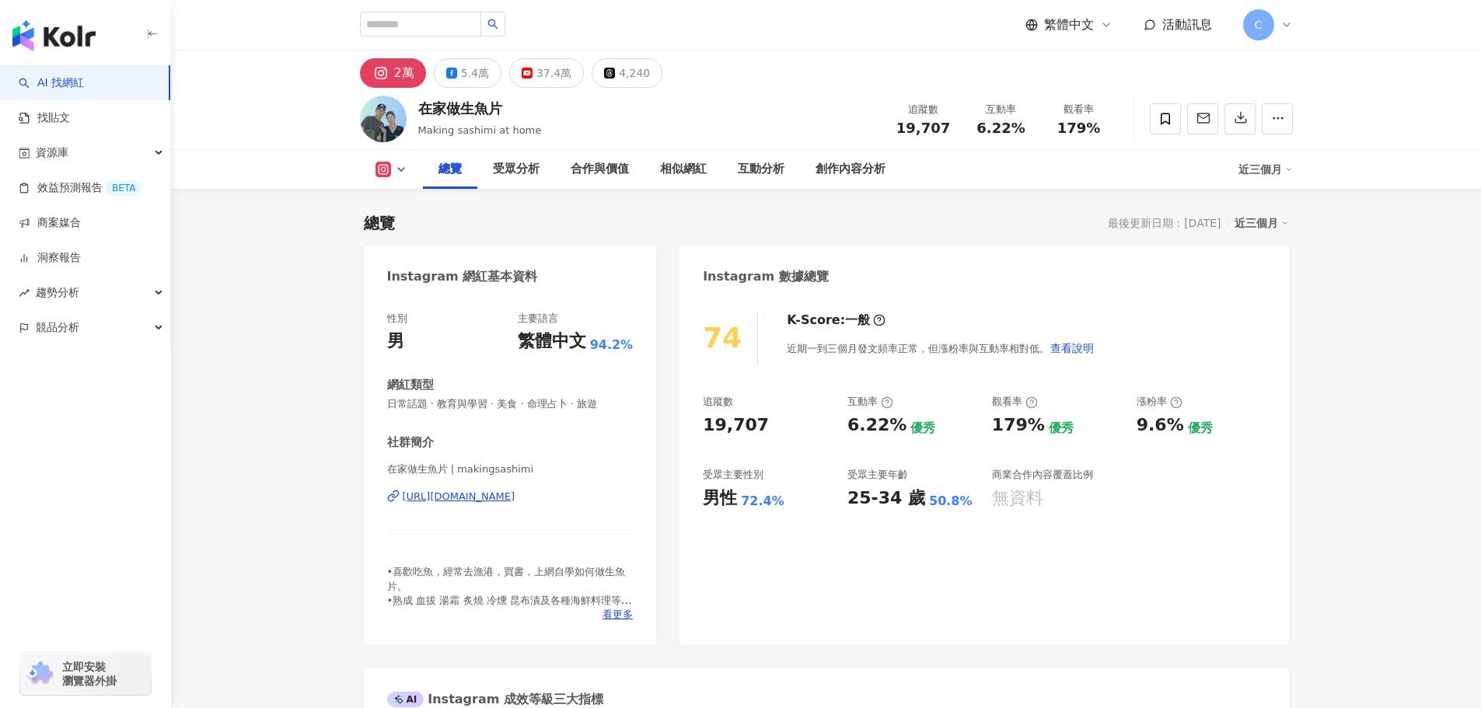
scroll to position [130, 0]
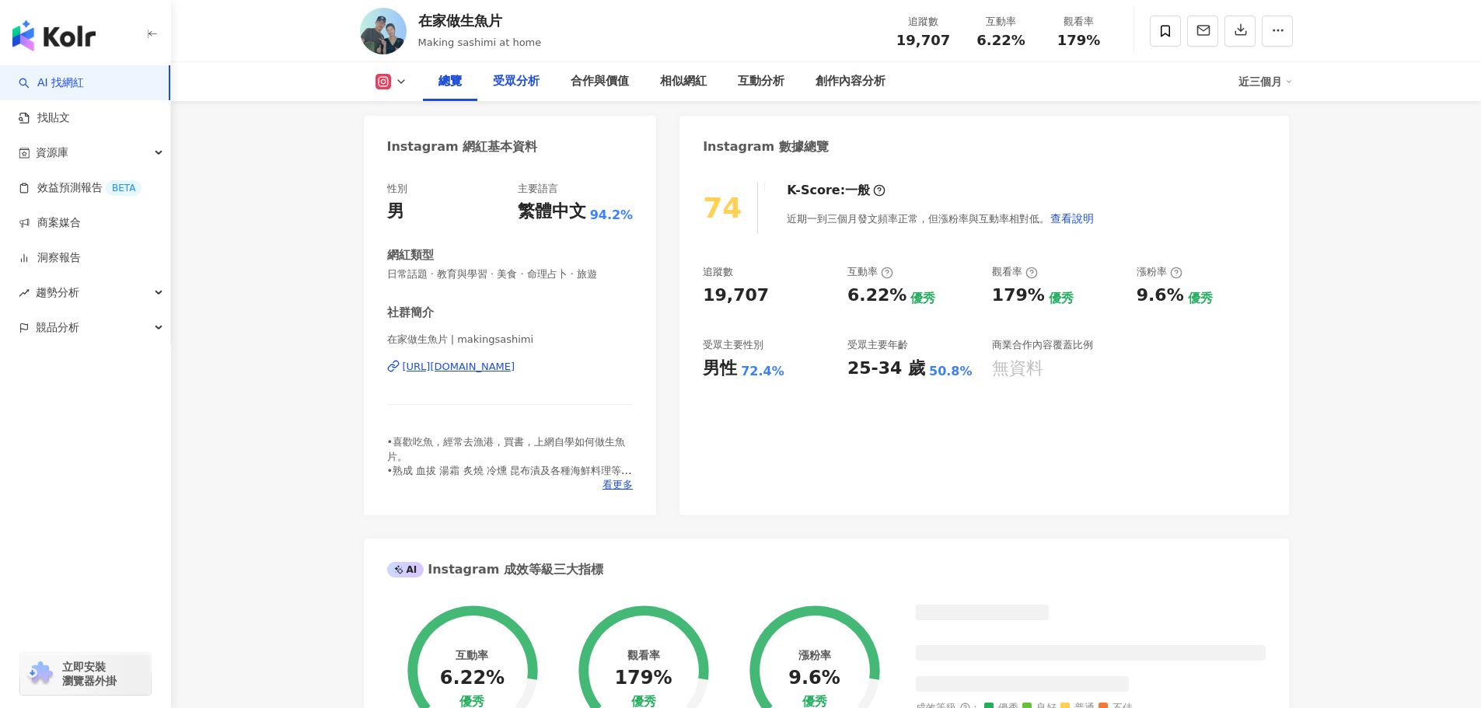
click at [511, 79] on div "受眾分析" at bounding box center [516, 81] width 47 height 19
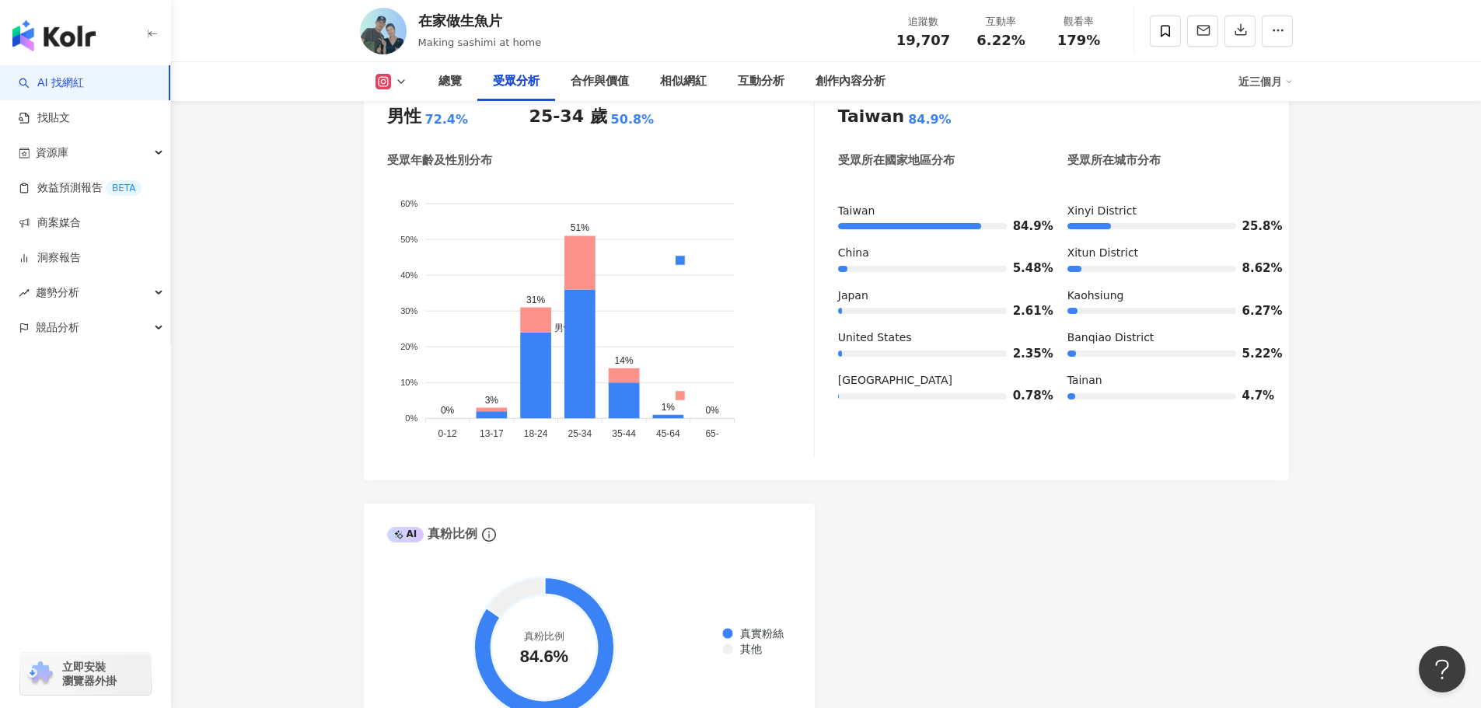
scroll to position [1328, 0]
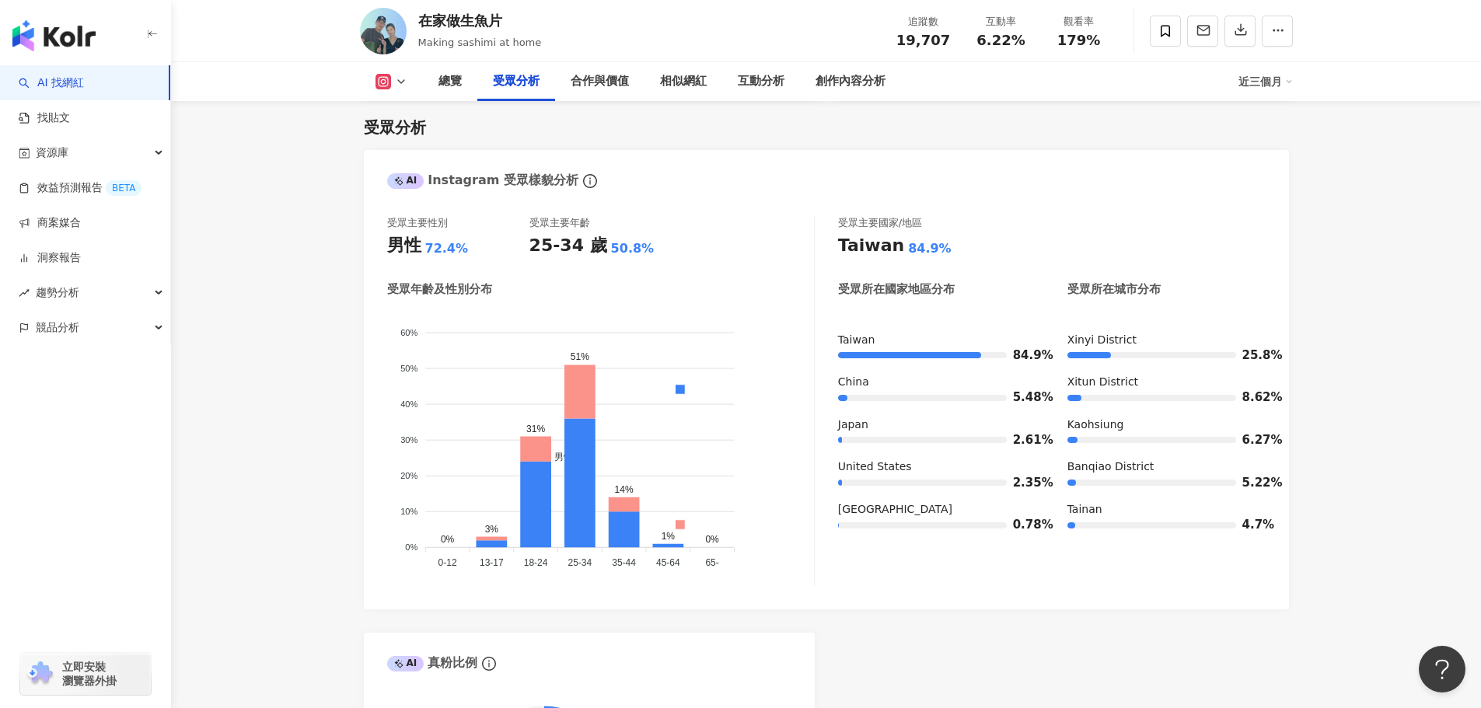
click at [386, 85] on icon at bounding box center [383, 82] width 9 height 9
click at [393, 87] on button at bounding box center [391, 82] width 63 height 16
click at [394, 88] on button at bounding box center [391, 82] width 63 height 16
click at [388, 84] on icon at bounding box center [383, 82] width 16 height 16
click at [393, 77] on button at bounding box center [391, 82] width 63 height 16
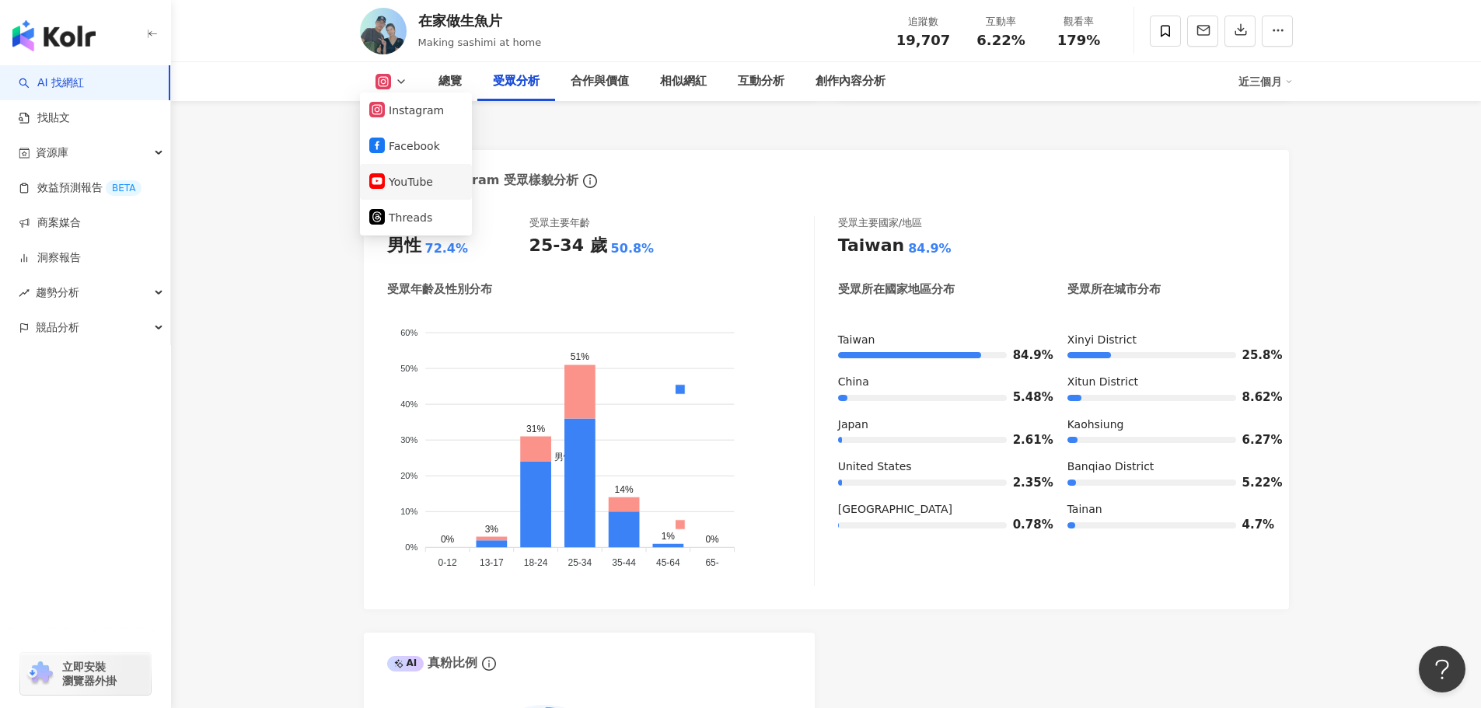
click at [413, 190] on button "YouTube" at bounding box center [415, 182] width 93 height 22
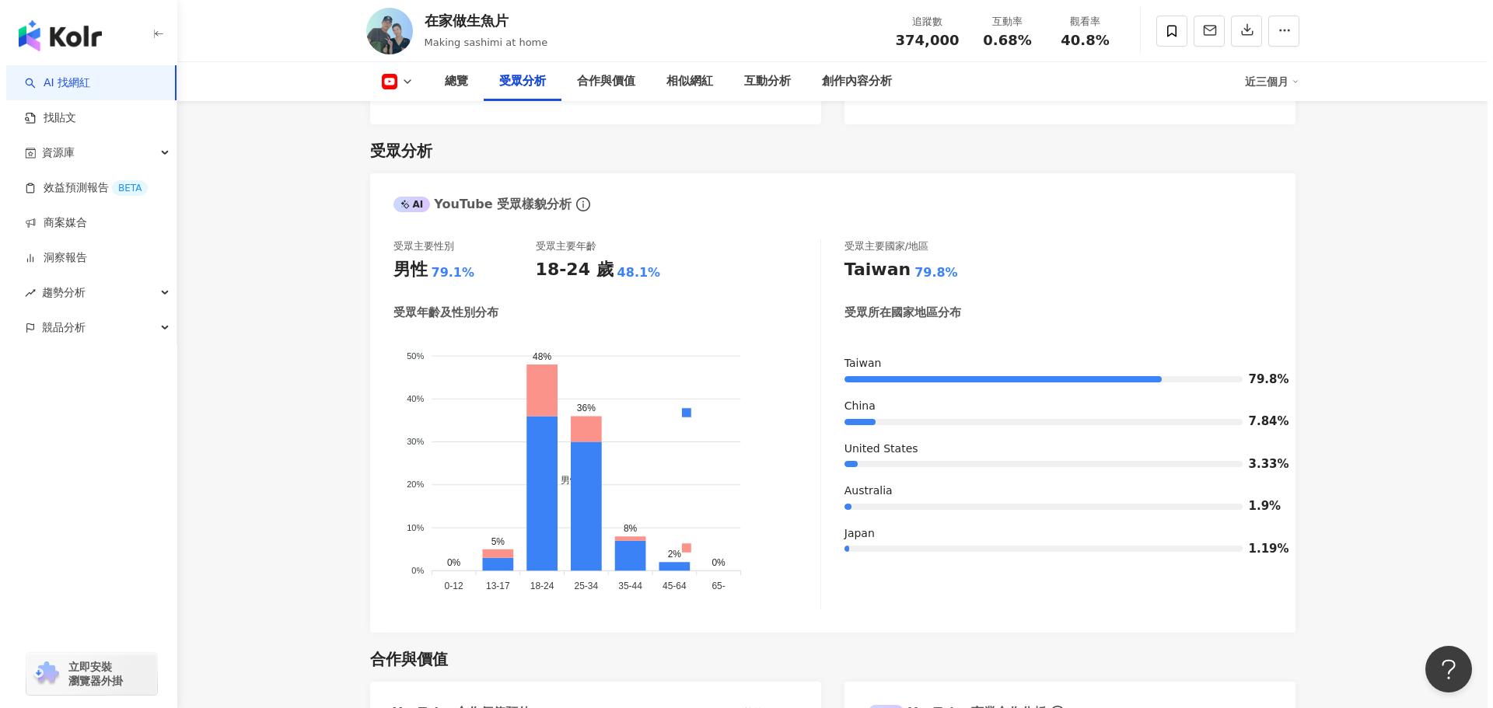
scroll to position [1352, 0]
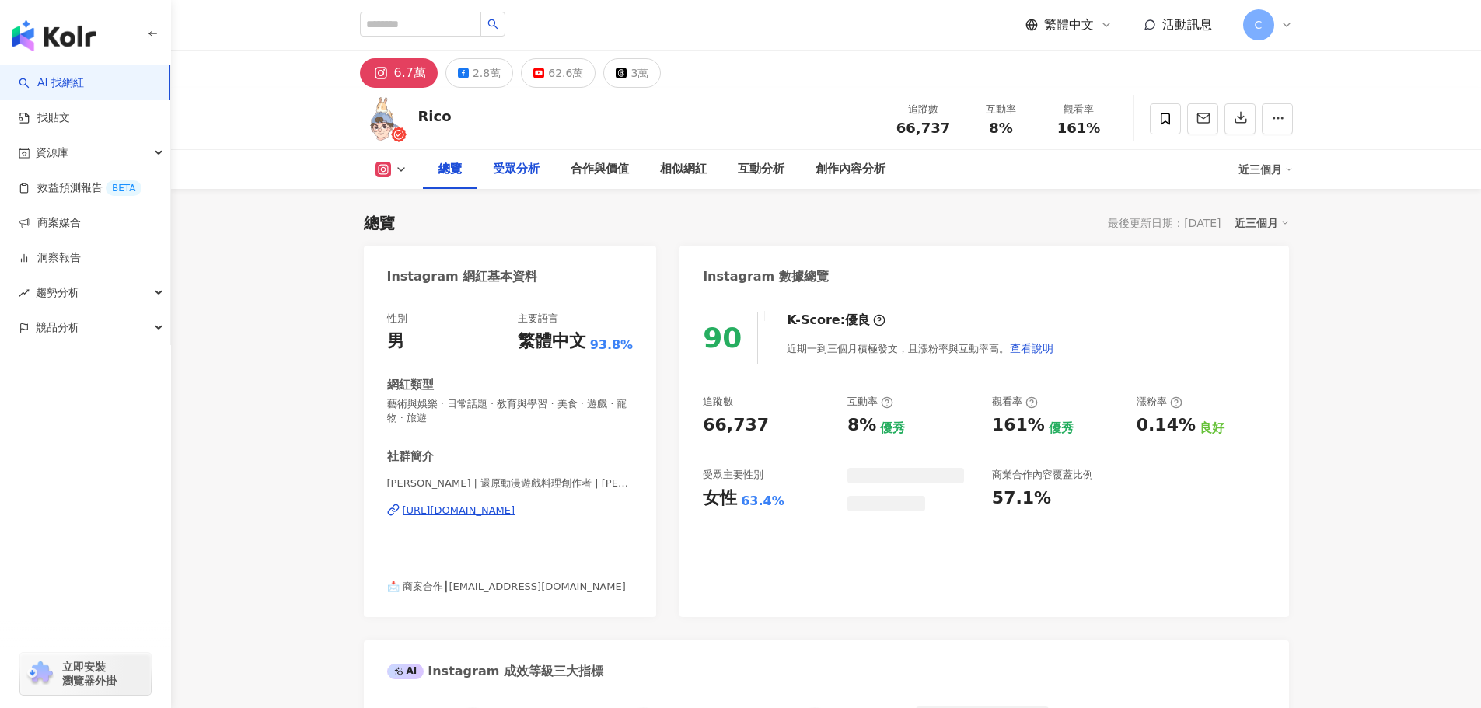
click at [518, 165] on div "受眾分析" at bounding box center [516, 169] width 47 height 19
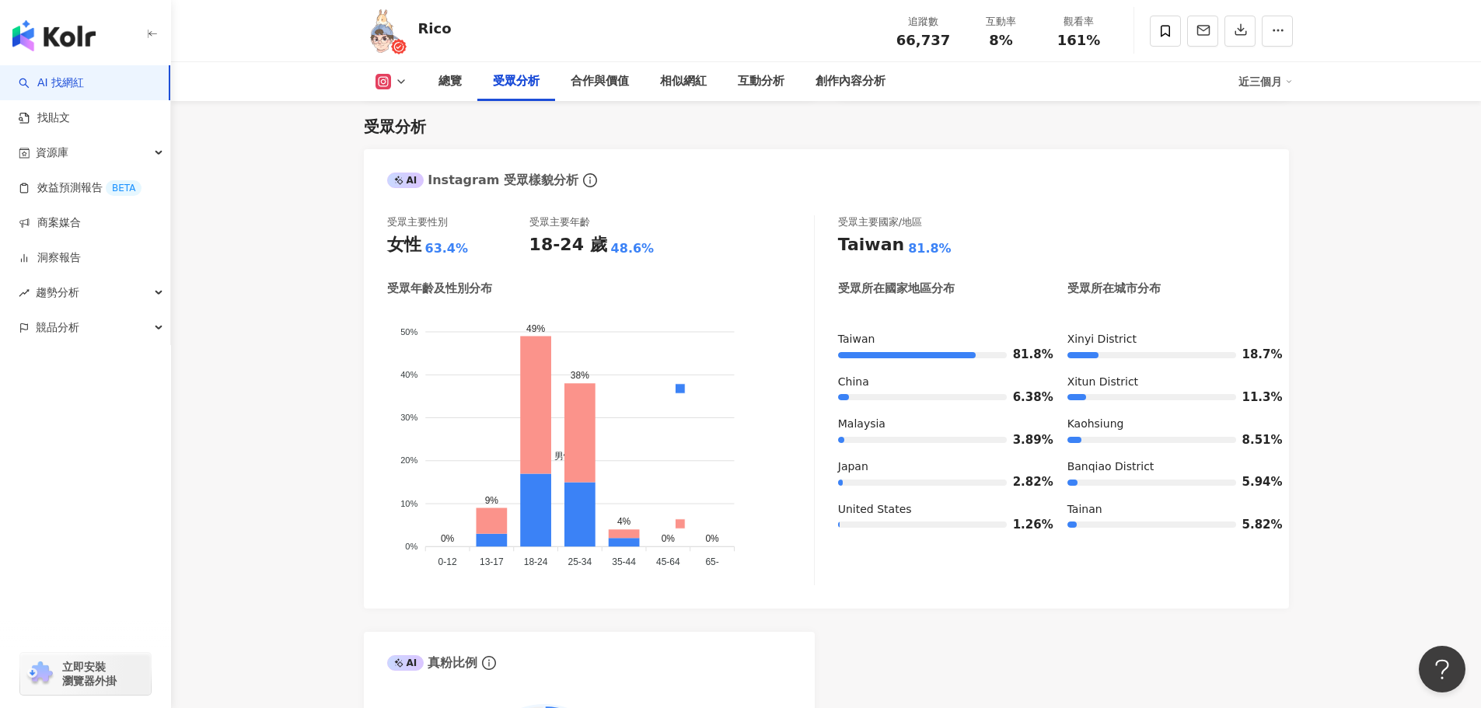
click at [389, 103] on div "受眾分析 AI Instagram 受眾樣貌分析 受眾主要性別 女性 63.4% 受眾主要年齡 18-24 歲 48.6% 受眾年齡及性別分布 男性 女性 5…" at bounding box center [826, 488] width 925 height 777
click at [389, 92] on div "總覽 受眾分析 合作與價值 相似網紅 互動分析 創作內容分析 近三個月" at bounding box center [826, 81] width 933 height 39
click at [388, 85] on icon at bounding box center [383, 82] width 16 height 16
drag, startPoint x: 417, startPoint y: 185, endPoint x: 997, endPoint y: 23, distance: 601.3
click at [421, 183] on button "YouTube" at bounding box center [415, 182] width 93 height 22
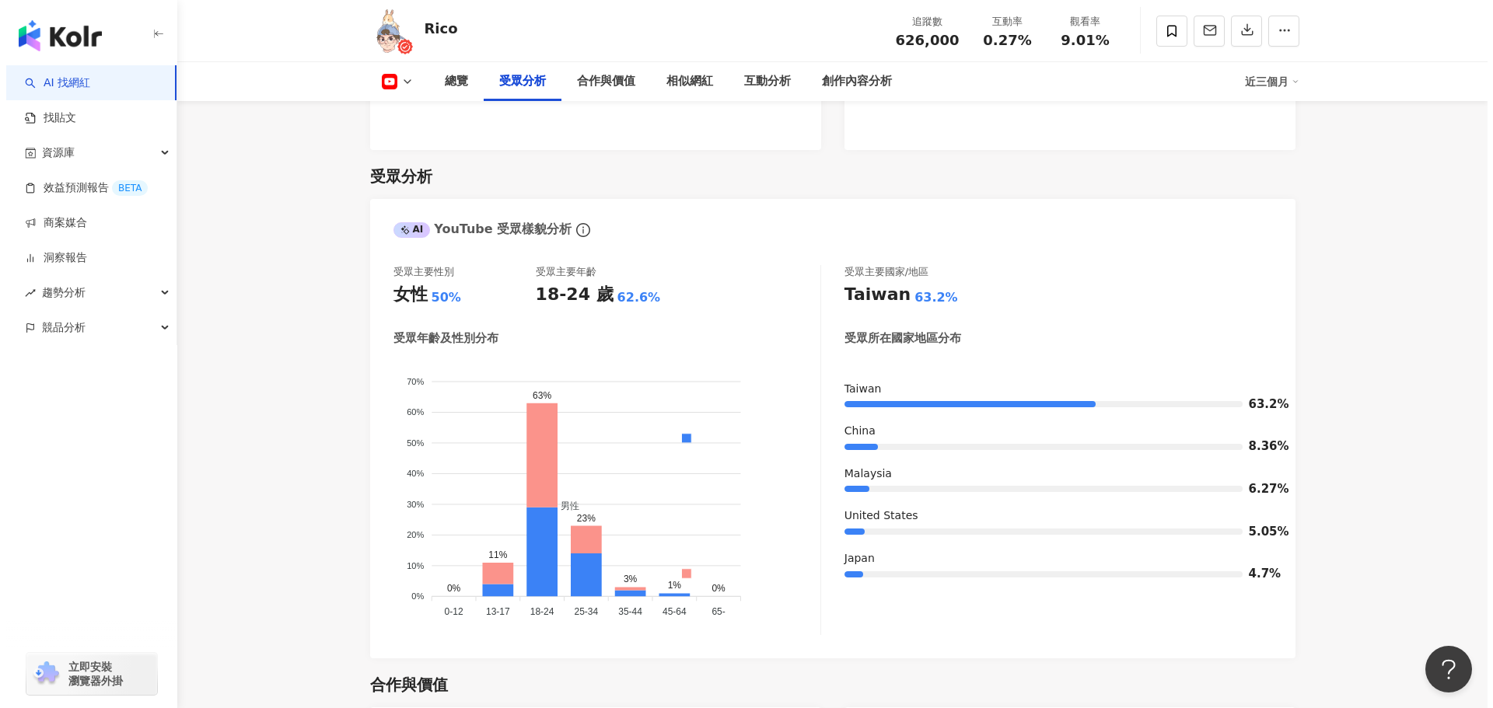
scroll to position [1325, 0]
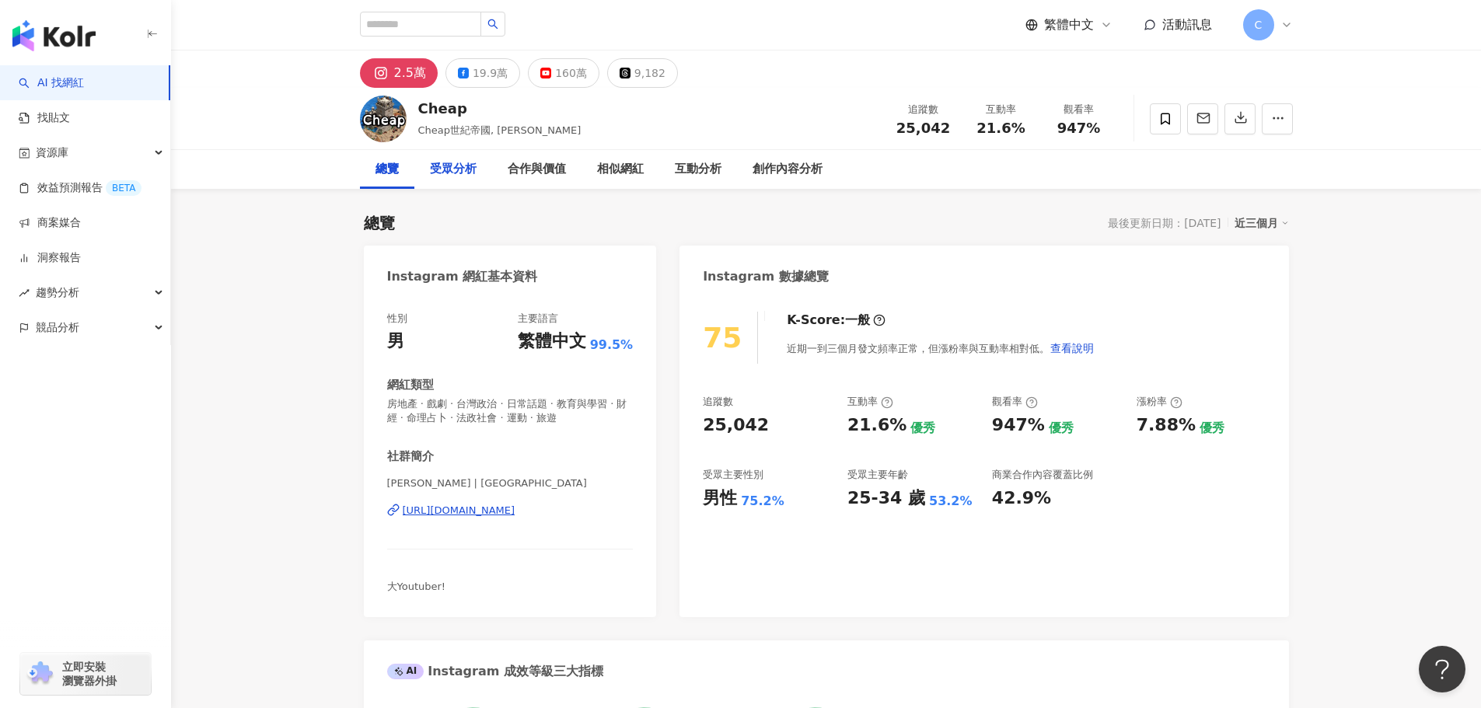
click at [472, 170] on div "受眾分析" at bounding box center [453, 169] width 47 height 19
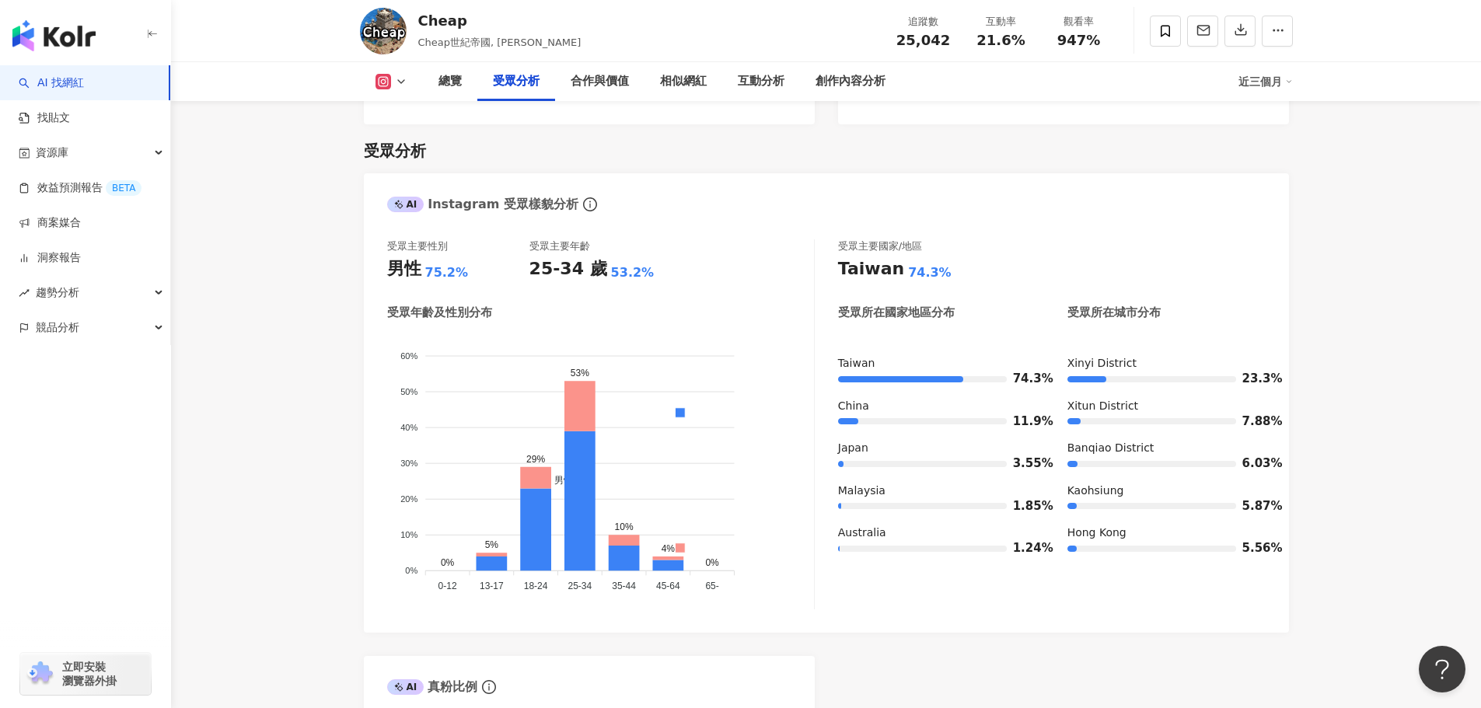
click at [396, 83] on icon at bounding box center [401, 81] width 12 height 12
click at [415, 183] on button "YouTube" at bounding box center [415, 182] width 93 height 22
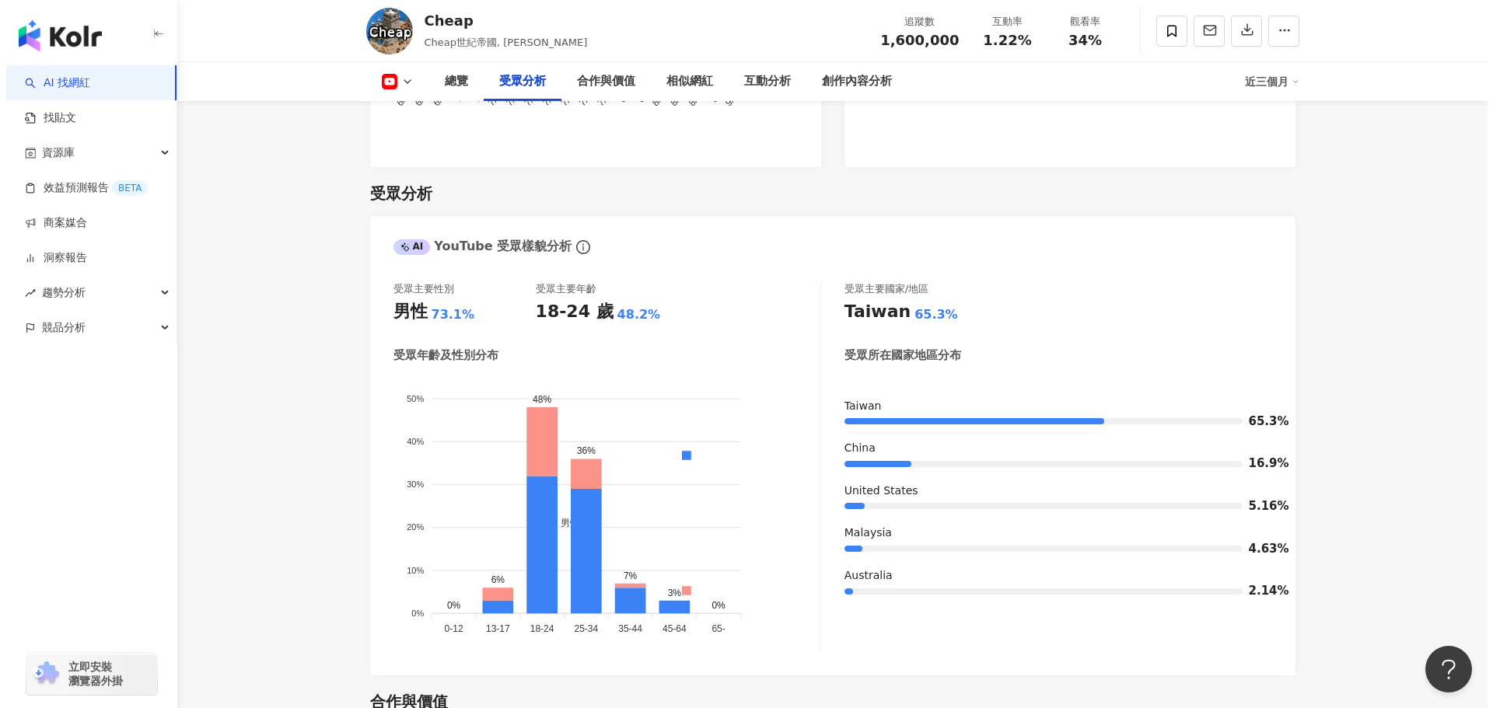
scroll to position [1366, 0]
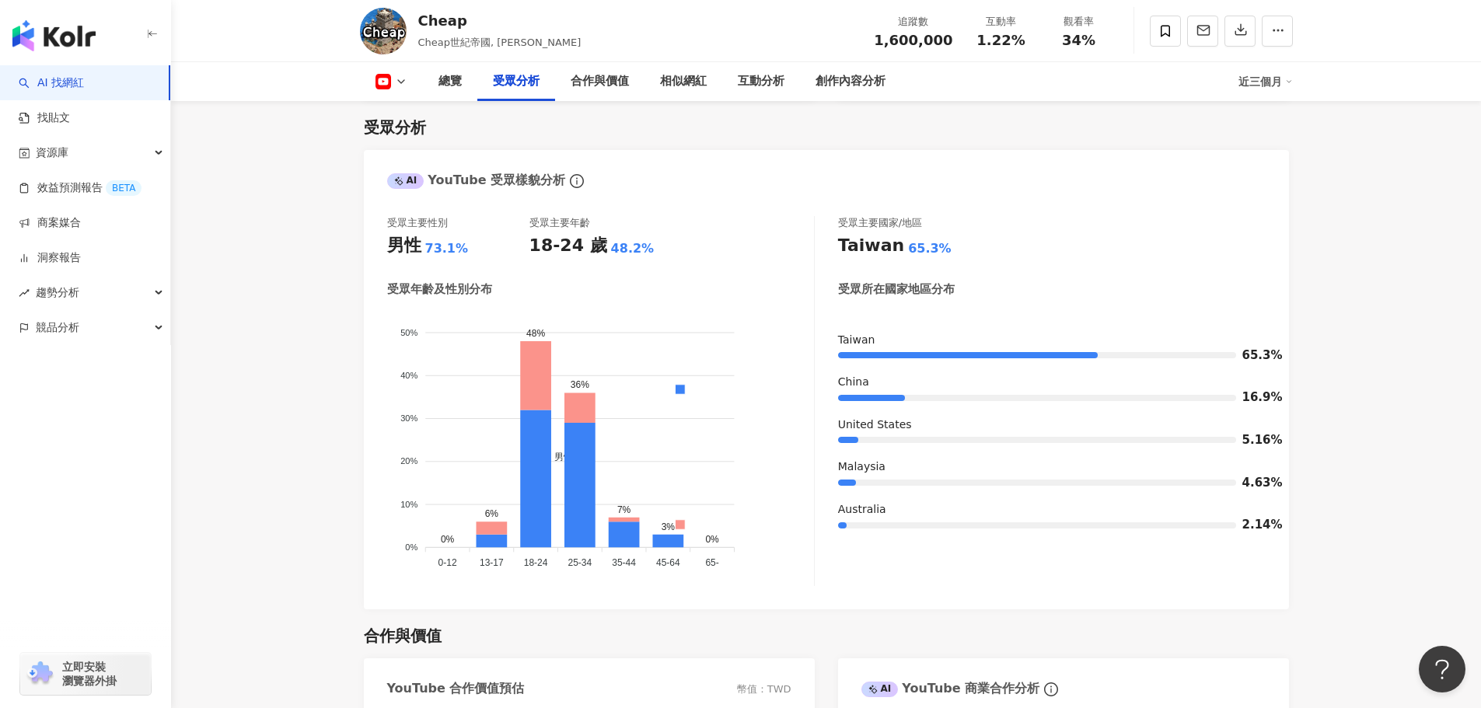
click at [396, 86] on icon at bounding box center [401, 81] width 12 height 12
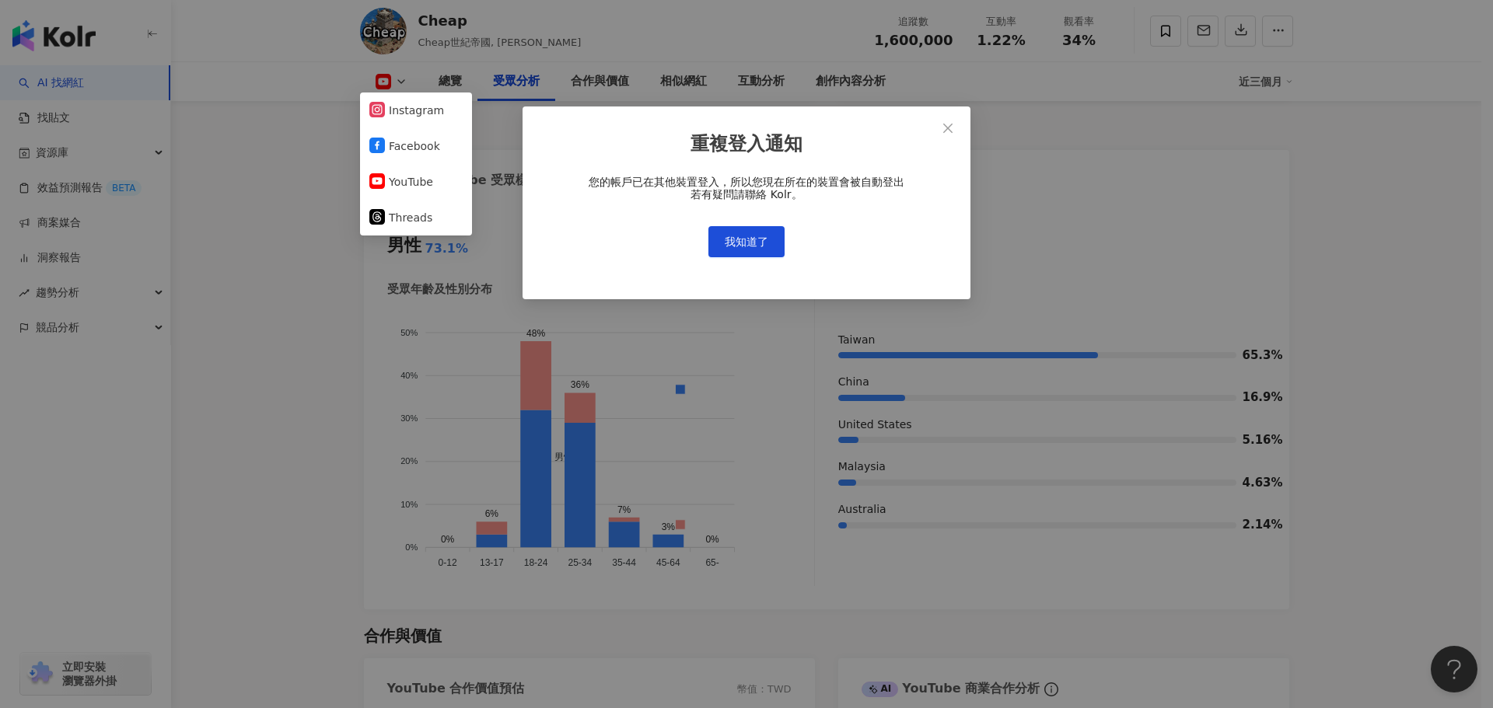
click at [493, 142] on div "重複登入通知 您的帳戶已在其他裝置登入，所以您現在所在的裝置會被自動登出 若有疑問請聯絡 Kolr。 我知道了" at bounding box center [746, 354] width 1493 height 708
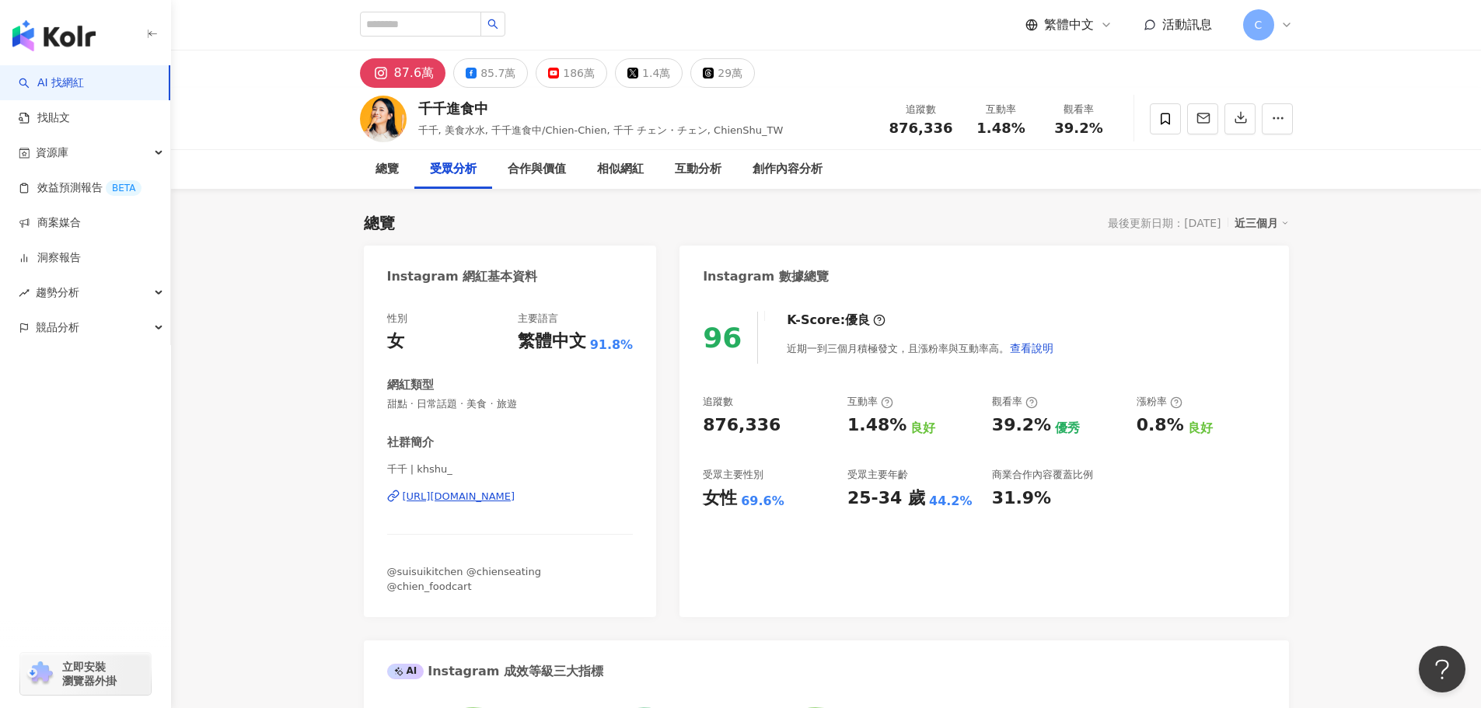
scroll to position [1300, 0]
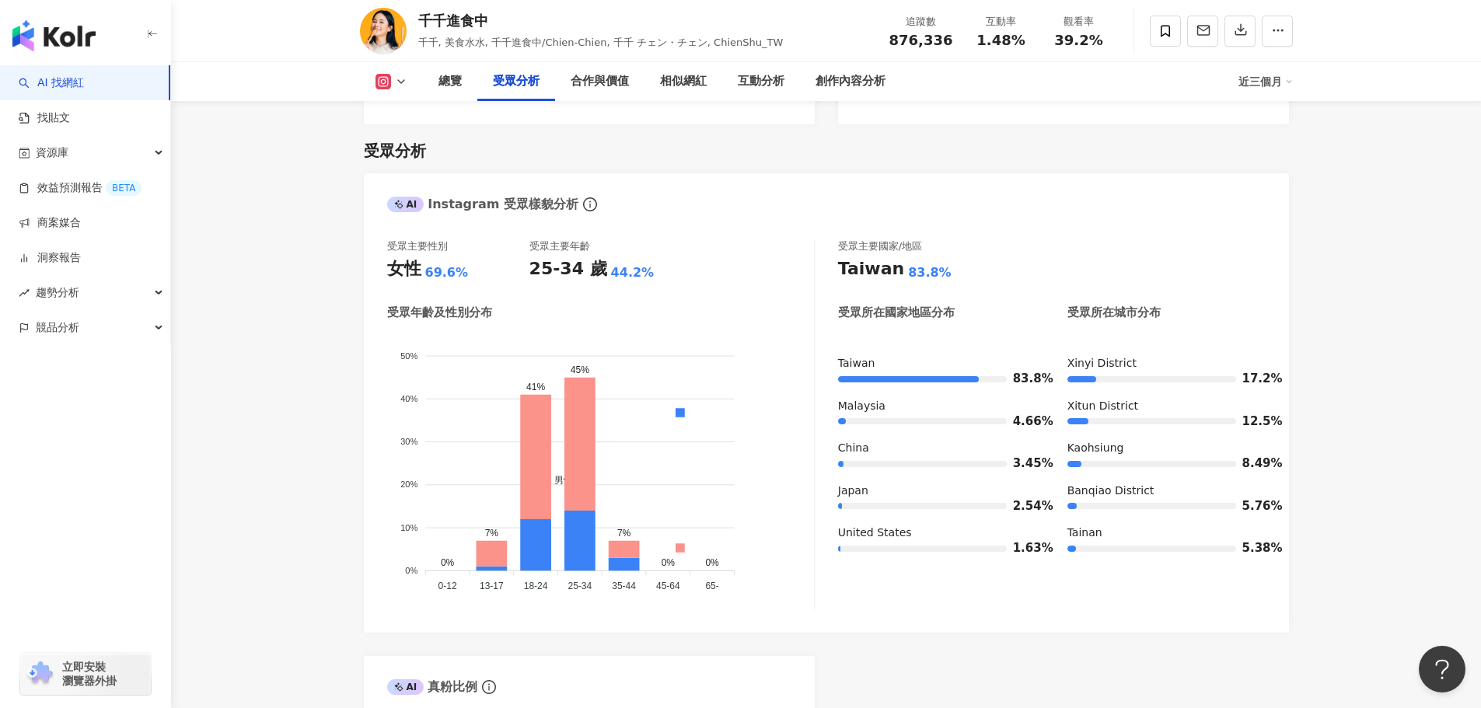
click at [390, 86] on icon at bounding box center [383, 82] width 16 height 16
click at [420, 181] on button "YouTube" at bounding box center [415, 182] width 93 height 22
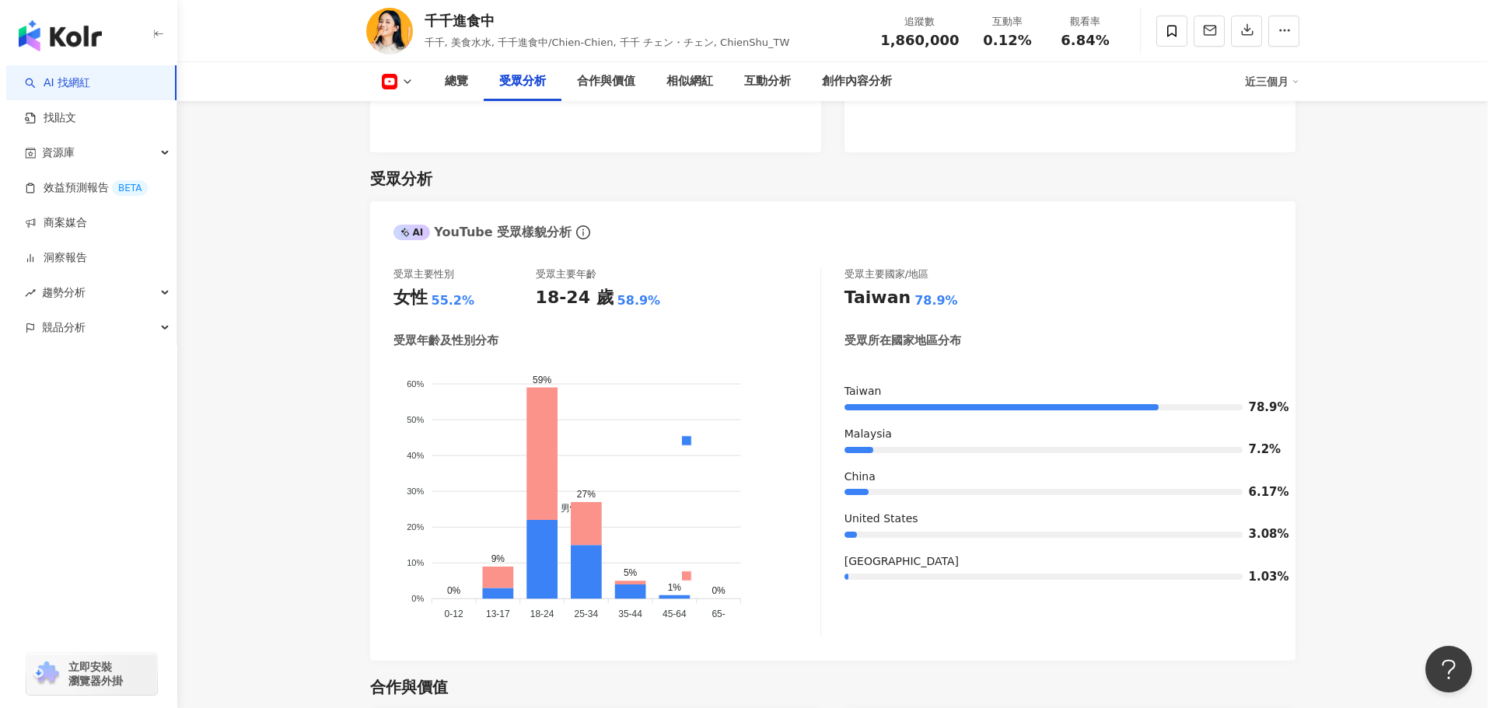
scroll to position [1352, 0]
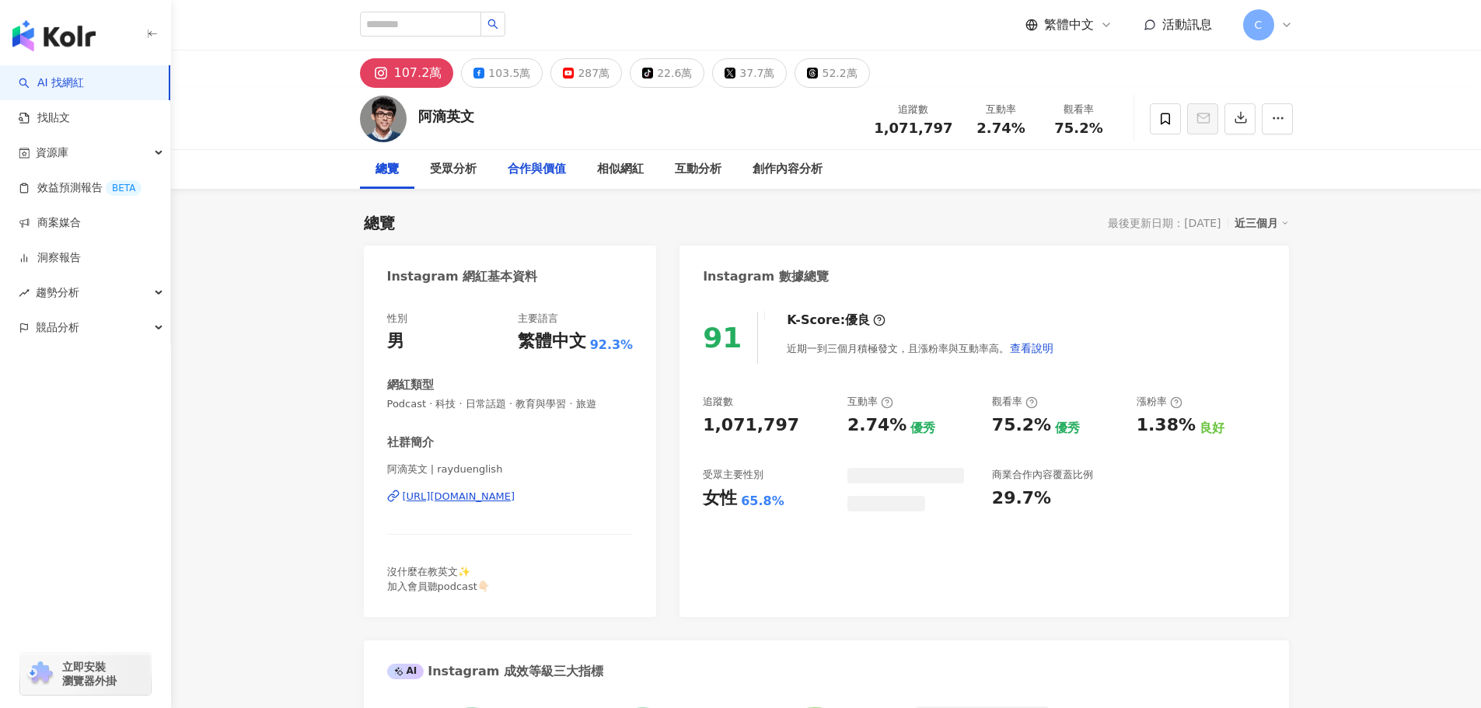
click at [453, 173] on div "受眾分析" at bounding box center [453, 169] width 47 height 19
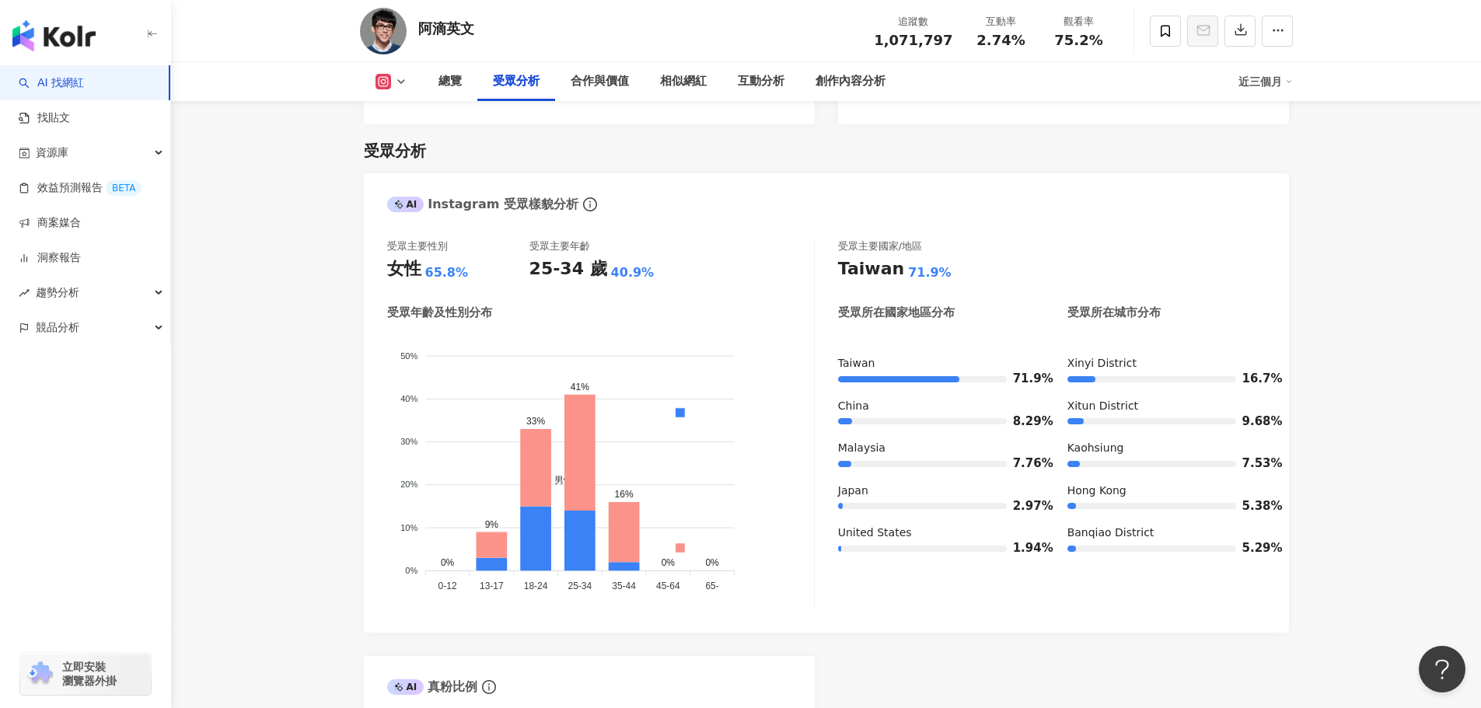
click at [393, 84] on button at bounding box center [391, 82] width 63 height 16
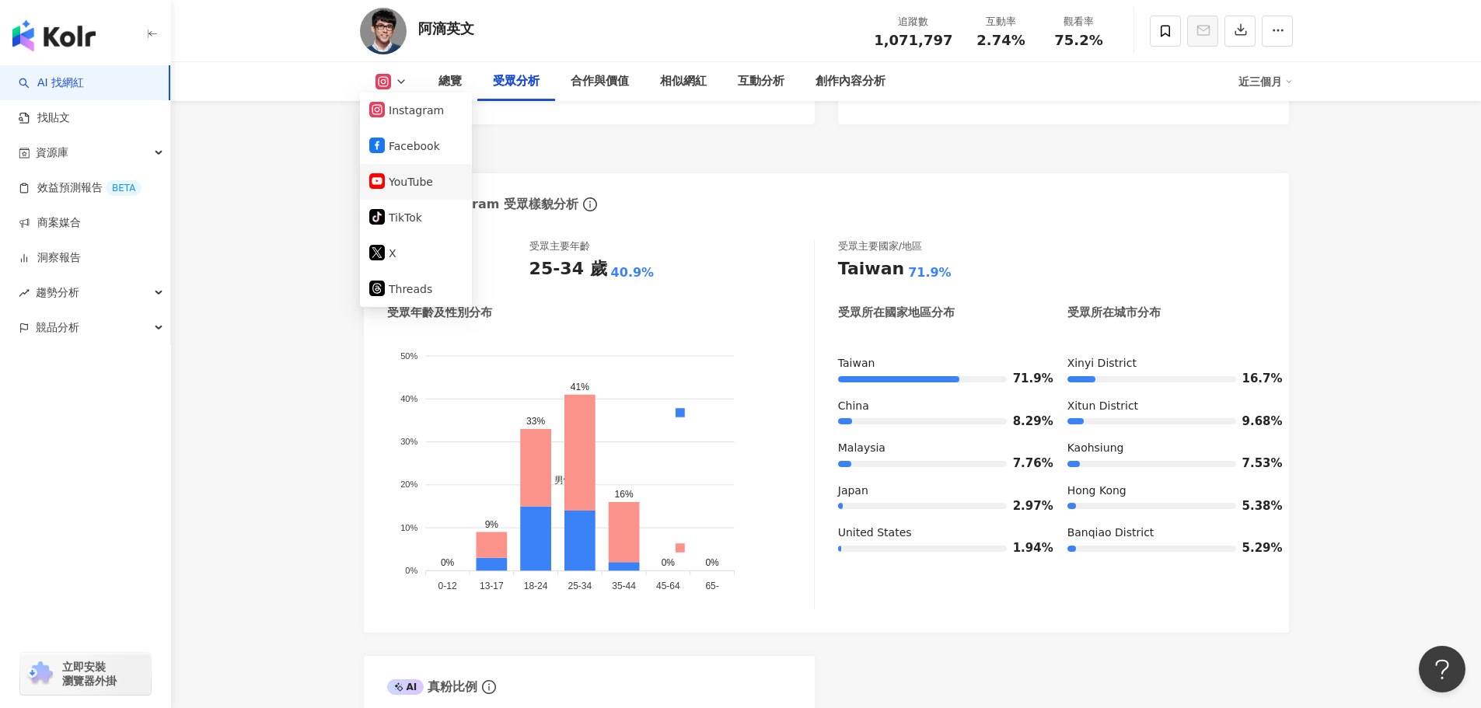
click at [427, 180] on button "YouTube" at bounding box center [415, 182] width 93 height 22
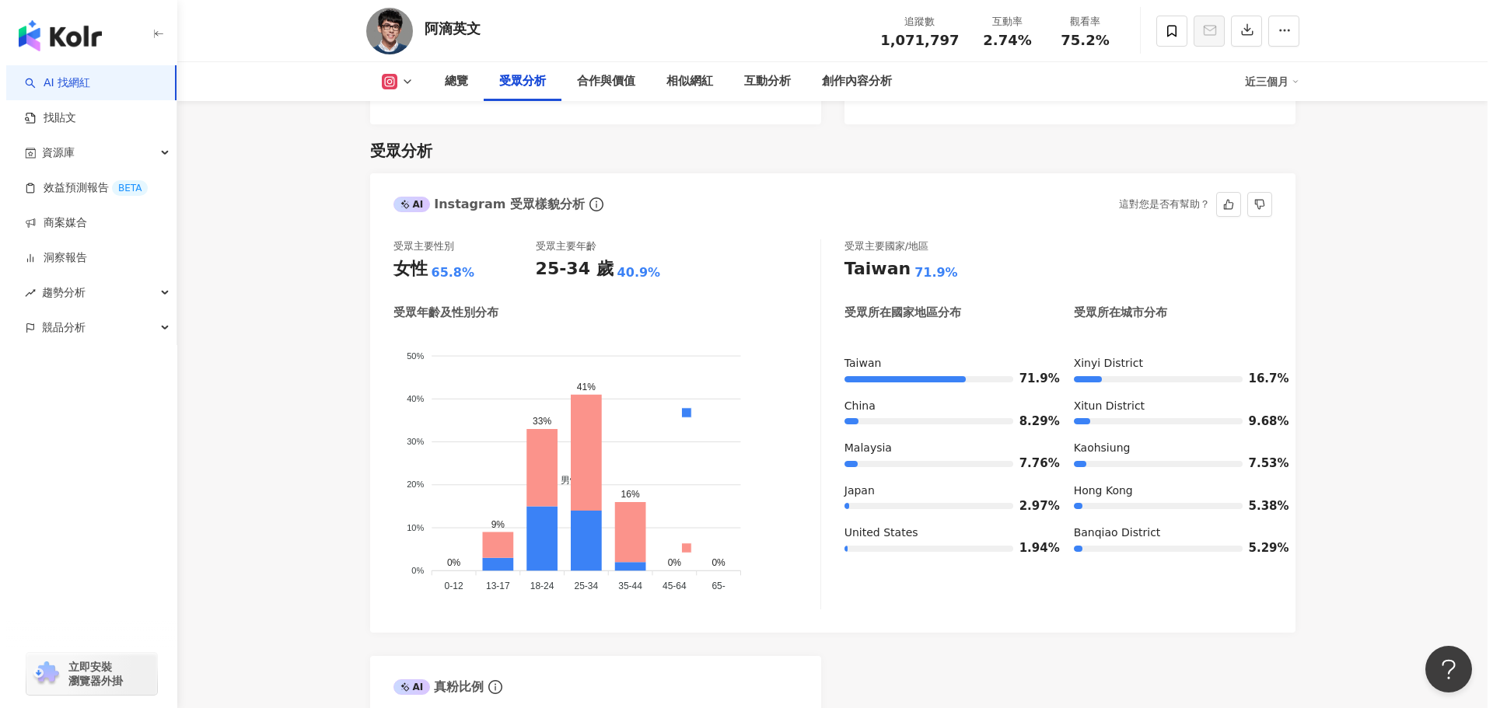
scroll to position [1283, 0]
